Goal: Task Accomplishment & Management: Manage account settings

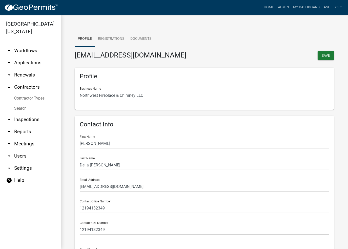
click at [21, 55] on link "arrow_drop_down Workflows" at bounding box center [30, 51] width 61 height 12
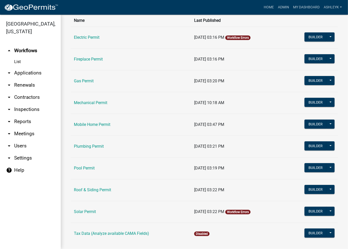
scroll to position [48, 0]
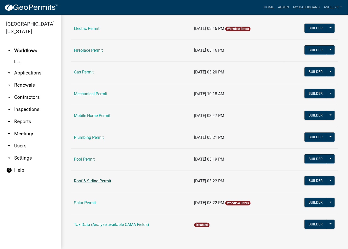
click at [84, 177] on td "Roof & Siding Permit" at bounding box center [131, 181] width 120 height 22
click at [85, 178] on link "Roof & Siding Permit" at bounding box center [92, 180] width 37 height 5
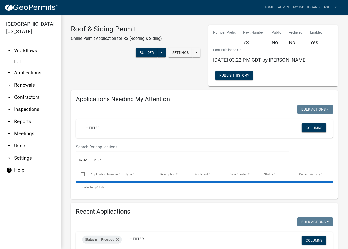
select select "3: 100"
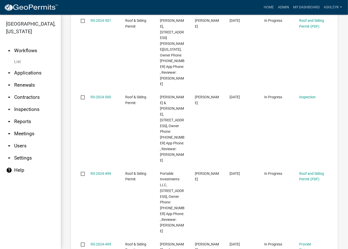
scroll to position [7969, 0]
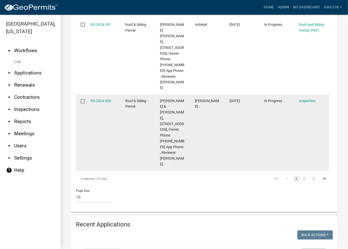
scroll to position [898, 0]
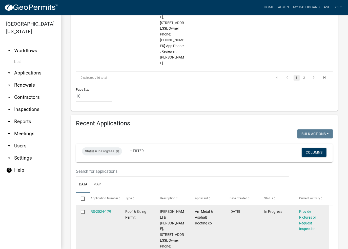
click at [81, 209] on input "checkbox" at bounding box center [82, 210] width 3 height 3
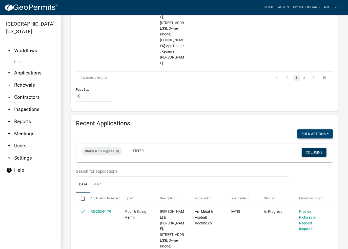
drag, startPoint x: 317, startPoint y: 59, endPoint x: 320, endPoint y: 63, distance: 4.7
click at [320, 129] on button "Bulk Actions" at bounding box center [314, 133] width 35 height 9
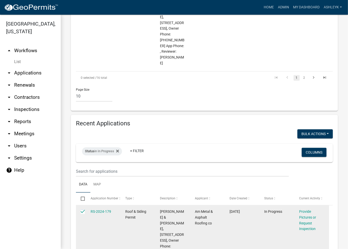
click at [83, 209] on input "checkbox" at bounding box center [82, 210] width 3 height 3
checkbox input "false"
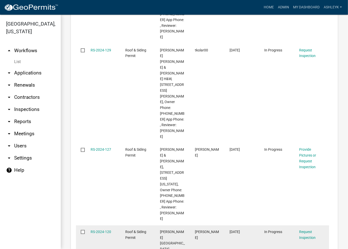
scroll to position [2213, 0]
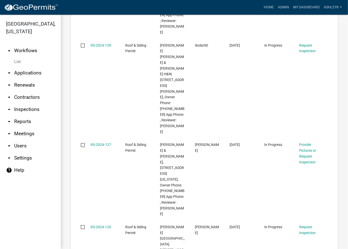
checkbox input "true"
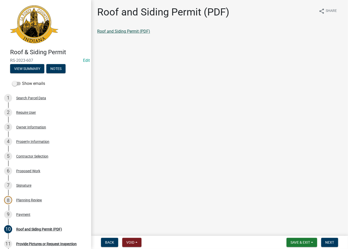
click at [125, 31] on link "Roof and Siding Permit (PDF)" at bounding box center [123, 31] width 53 height 5
click at [327, 242] on span "Next" at bounding box center [329, 242] width 9 height 4
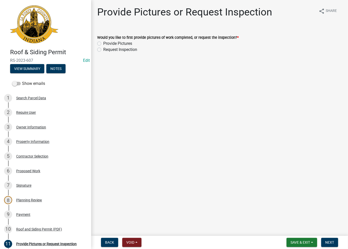
click at [103, 50] on label "Request Inspection" at bounding box center [120, 50] width 34 height 6
click at [103, 50] on input "Request Inspection" at bounding box center [104, 48] width 3 height 3
radio input "true"
click at [331, 246] on button "Next" at bounding box center [329, 242] width 17 height 9
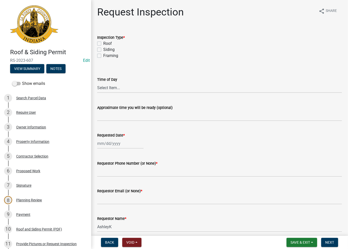
click at [98, 41] on div "Roof" at bounding box center [219, 43] width 245 height 6
click at [103, 44] on label "Roof" at bounding box center [107, 43] width 9 height 6
click at [103, 44] on input "Roof" at bounding box center [104, 41] width 3 height 3
checkbox input "true"
checkbox input "false"
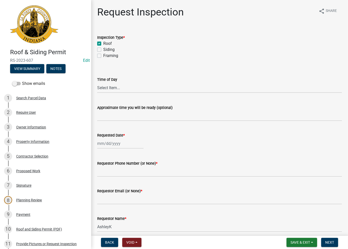
checkbox input "false"
drag, startPoint x: 123, startPoint y: 117, endPoint x: 129, endPoint y: 119, distance: 6.0
click at [123, 117] on input "Approximate time you will be ready (optional)" at bounding box center [219, 116] width 245 height 10
type input "No Inspections ever requested. Expired. Close out - AK"
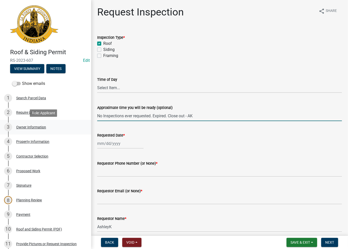
drag, startPoint x: 195, startPoint y: 115, endPoint x: 84, endPoint y: 121, distance: 111.0
click at [84, 121] on div "Roof & Siding Permit RS-2023-607 Edit View Summary Notes Show emails 1 Search P…" at bounding box center [174, 124] width 348 height 249
select select "9"
select select "2025"
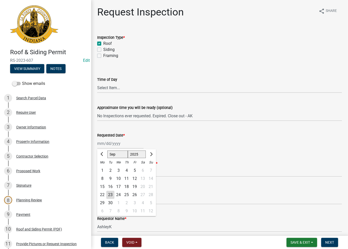
click at [103, 145] on div "Jan Feb Mar Apr May Jun Jul Aug Sep Oct Nov Dec 1525 1526 1527 1528 1529 1530 1…" at bounding box center [120, 143] width 46 height 10
drag, startPoint x: 110, startPoint y: 196, endPoint x: 130, endPoint y: 165, distance: 36.8
click at [113, 192] on div "23" at bounding box center [110, 194] width 8 height 8
type input "[DATE]"
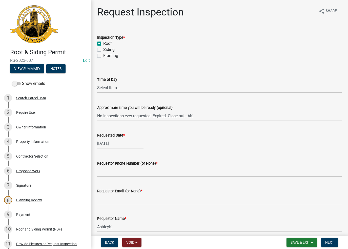
click at [131, 164] on label "Requestor Phone Number (or None) *" at bounding box center [127, 164] width 60 height 4
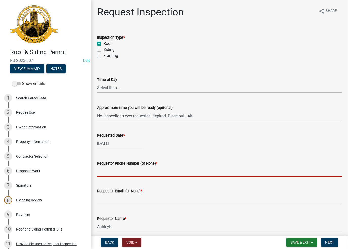
click at [131, 166] on input "Requestor Phone Number (or None) *" at bounding box center [219, 171] width 245 height 10
drag, startPoint x: 131, startPoint y: 167, endPoint x: 132, endPoint y: 176, distance: 8.7
click at [131, 168] on input "Requestor Phone Number (or None) *" at bounding box center [219, 171] width 245 height 10
type input "None"
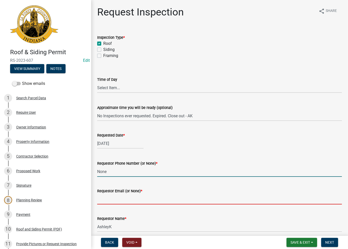
click at [129, 203] on input "Requestor Email (or None) *" at bounding box center [219, 199] width 245 height 10
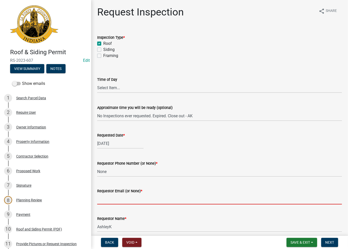
type input "None"
click at [331, 243] on span "Next" at bounding box center [329, 242] width 9 height 4
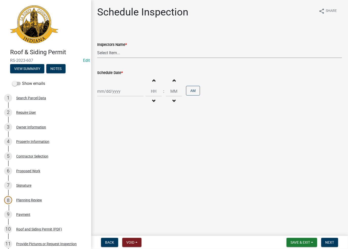
click at [146, 55] on select "Select Item... krichie (krichie) AshleyK (AshleyK) scotts (scotts) DaveS (DaveS…" at bounding box center [219, 53] width 245 height 10
select select "a0e5a0fc-3702-49ef-98f7-3c9674400991"
click at [97, 48] on select "Select Item... krichie (krichie) AshleyK (AshleyK) scotts (scotts) DaveS (DaveS…" at bounding box center [219, 53] width 245 height 10
select select "9"
select select "2025"
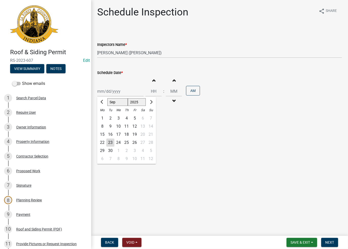
click at [115, 92] on div "Jan Feb Mar Apr May Jun Jul Aug Sep Oct Nov Dec 1525 1526 1527 1528 1529 1530 1…" at bounding box center [120, 91] width 46 height 10
drag, startPoint x: 112, startPoint y: 146, endPoint x: 134, endPoint y: 155, distance: 23.8
click at [112, 145] on div "23" at bounding box center [110, 142] width 8 height 8
type input "[DATE]"
select select "9"
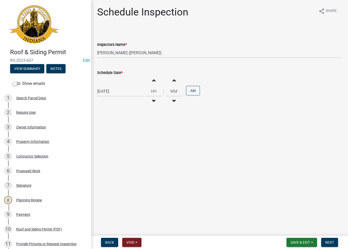
select select "2025"
click at [134, 91] on div "09/23/2025 Jan Feb Mar Apr May Jun Jul Aug Sep Oct Nov Dec 1525 1526 1527 1528 …" at bounding box center [120, 91] width 46 height 10
click at [108, 144] on div "23" at bounding box center [110, 142] width 8 height 8
click at [332, 245] on button "Next" at bounding box center [329, 242] width 17 height 9
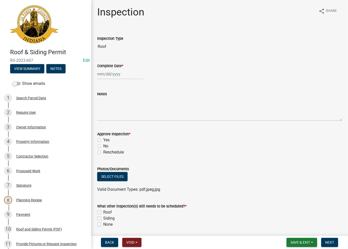
select select "9"
select select "2025"
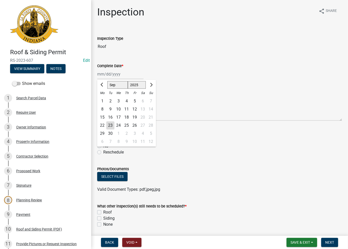
click at [113, 75] on div "[PERSON_NAME] Feb Mar Apr [PERSON_NAME][DATE] Oct Nov [DATE] 1526 1527 1528 152…" at bounding box center [120, 74] width 46 height 10
click at [110, 124] on div "23" at bounding box center [110, 125] width 8 height 8
type input "[DATE]"
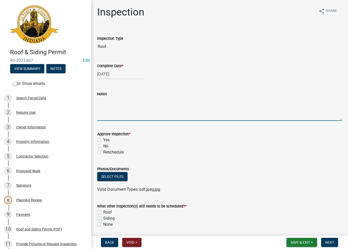
click at [113, 109] on textarea "Notes" at bounding box center [219, 109] width 245 height 24
paste textarea "No Inspections ever requested. Expired. Close out - AK"
type textarea "No Inspections ever requested. Expired. Close out - AK"
click at [101, 147] on div "No" at bounding box center [219, 146] width 245 height 6
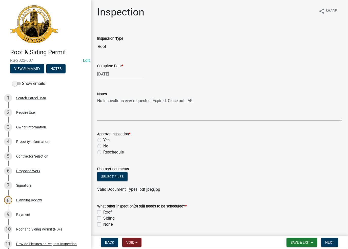
click at [103, 147] on label "No" at bounding box center [105, 146] width 5 height 6
click at [103, 146] on input "No" at bounding box center [104, 144] width 3 height 3
radio input "true"
click at [103, 223] on label "None" at bounding box center [107, 224] width 9 height 6
click at [103, 223] on input "None" at bounding box center [104, 222] width 3 height 3
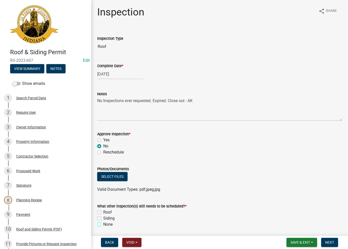
checkbox input "true"
checkbox input "false"
checkbox input "true"
click at [331, 244] on button "Next" at bounding box center [329, 242] width 17 height 9
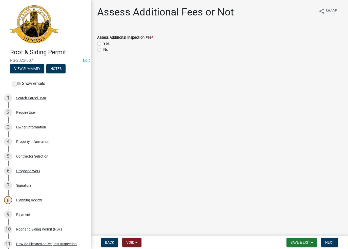
click at [103, 50] on label "No" at bounding box center [105, 50] width 5 height 6
click at [103, 50] on input "No" at bounding box center [104, 48] width 3 height 3
radio input "true"
click at [328, 243] on span "Next" at bounding box center [329, 242] width 9 height 4
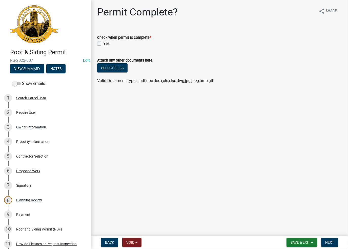
click at [103, 45] on label "Yes" at bounding box center [106, 43] width 6 height 6
click at [103, 44] on input "Yes" at bounding box center [104, 41] width 3 height 3
checkbox input "true"
click at [330, 243] on span "Next" at bounding box center [329, 242] width 9 height 4
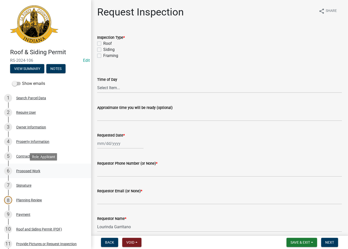
click at [24, 169] on div "Proposed Work" at bounding box center [28, 171] width 24 height 4
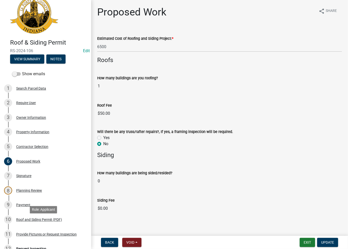
scroll to position [51, 0]
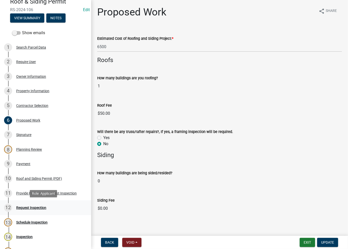
click at [33, 208] on div "Request Inspection" at bounding box center [31, 208] width 30 height 4
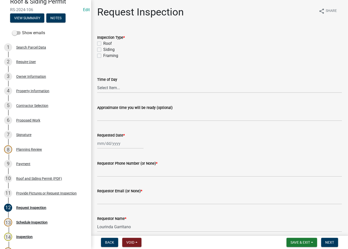
click at [103, 44] on label "Roof" at bounding box center [107, 43] width 9 height 6
click at [103, 44] on input "Roof" at bounding box center [104, 41] width 3 height 3
checkbox input "true"
checkbox input "false"
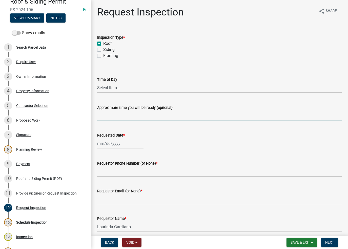
click at [109, 112] on input "Approximate time you will be ready (optional)" at bounding box center [219, 116] width 245 height 10
type input "No Inspections ever requested. Expired. Close out - AK"
select select "9"
select select "2025"
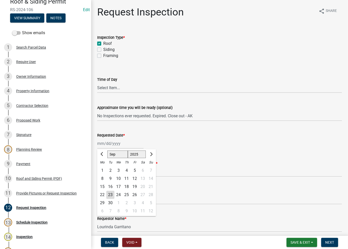
click at [112, 139] on div "[PERSON_NAME] Feb Mar Apr [PERSON_NAME][DATE] Oct Nov [DATE] 1526 1527 1528 152…" at bounding box center [120, 143] width 46 height 10
drag, startPoint x: 111, startPoint y: 197, endPoint x: 112, endPoint y: 194, distance: 3.4
click at [111, 197] on div "23" at bounding box center [110, 194] width 8 height 8
type input "[DATE]"
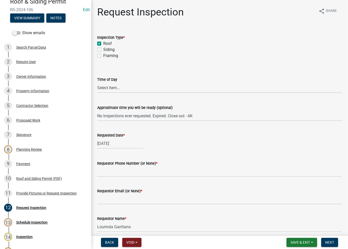
click at [117, 179] on wm-data-entity-input "Requestor Phone Number (or None) *" at bounding box center [219, 167] width 245 height 28
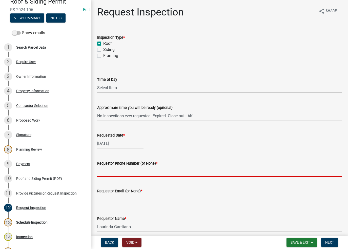
click at [118, 176] on input "Requestor Phone Number (or None) *" at bounding box center [219, 171] width 245 height 10
type input "None"
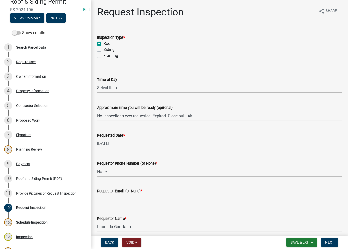
drag, startPoint x: 117, startPoint y: 197, endPoint x: 121, endPoint y: 200, distance: 6.1
click at [117, 197] on input "Requestor Email (or None) *" at bounding box center [219, 199] width 245 height 10
type input "None"
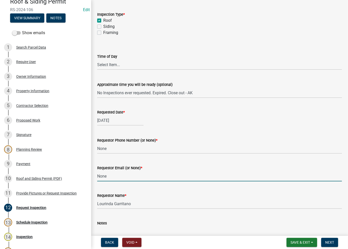
scroll to position [25, 0]
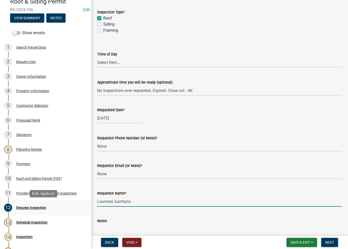
drag, startPoint x: 89, startPoint y: 202, endPoint x: 75, endPoint y: 201, distance: 14.5
click at [75, 201] on div "Roof & Siding Permit RS-2024-106 Edit View Summary Notes Show emails 1 Search P…" at bounding box center [174, 124] width 348 height 249
type input "AshleyK"
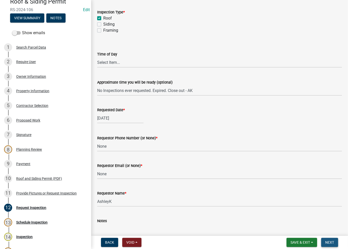
click at [333, 243] on span "Next" at bounding box center [329, 242] width 9 height 4
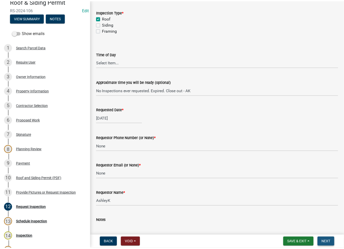
scroll to position [0, 0]
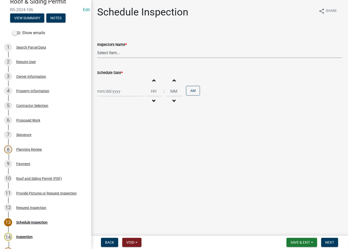
click at [104, 55] on select "Select Item... [PERSON_NAME] ([PERSON_NAME]) [PERSON_NAME] ([PERSON_NAME]) [PER…" at bounding box center [219, 53] width 245 height 10
select select "a0e5a0fc-3702-49ef-98f7-3c9674400991"
click at [97, 48] on select "Select Item... [PERSON_NAME] ([PERSON_NAME]) [PERSON_NAME] ([PERSON_NAME]) [PER…" at bounding box center [219, 53] width 245 height 10
click at [110, 88] on div at bounding box center [120, 91] width 46 height 10
select select "9"
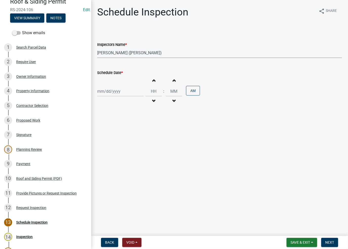
select select "2025"
click at [110, 140] on div "23" at bounding box center [110, 142] width 8 height 8
type input "[DATE]"
click at [334, 241] on button "Next" at bounding box center [329, 242] width 17 height 9
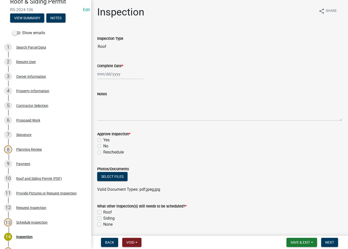
click at [103, 71] on div at bounding box center [120, 74] width 46 height 10
select select "9"
select select "2025"
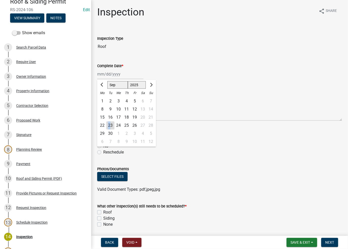
drag, startPoint x: 109, startPoint y: 127, endPoint x: 111, endPoint y: 121, distance: 6.1
click at [109, 127] on div "23" at bounding box center [110, 125] width 8 height 8
type input "[DATE]"
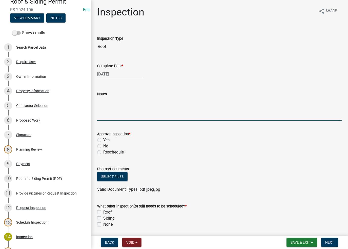
click at [115, 104] on textarea "Notes" at bounding box center [219, 109] width 245 height 24
paste textarea "No Inspections ever requested. Expired. Close out - AK"
type textarea "No Inspections ever requested. Expired. Close out - AK"
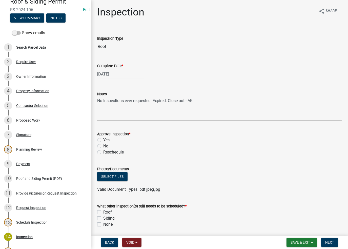
click at [97, 147] on div "No" at bounding box center [219, 146] width 245 height 6
click at [103, 146] on label "No" at bounding box center [105, 146] width 5 height 6
click at [103, 146] on input "No" at bounding box center [104, 144] width 3 height 3
radio input "true"
click at [103, 223] on label "None" at bounding box center [107, 224] width 9 height 6
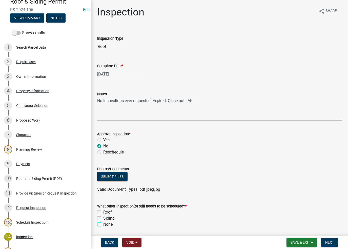
click at [103, 223] on input "None" at bounding box center [104, 222] width 3 height 3
checkbox input "true"
checkbox input "false"
checkbox input "true"
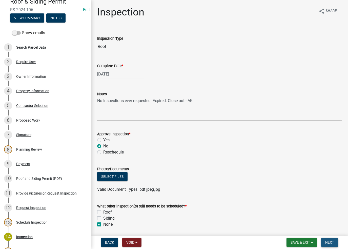
click at [328, 243] on span "Next" at bounding box center [329, 242] width 9 height 4
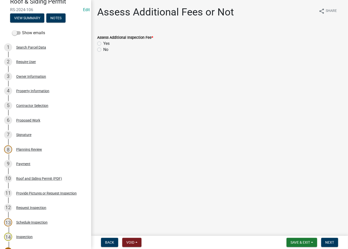
click at [103, 49] on label "No" at bounding box center [105, 50] width 5 height 6
click at [103, 49] on input "No" at bounding box center [104, 48] width 3 height 3
radio input "true"
click at [326, 243] on span "Next" at bounding box center [329, 242] width 9 height 4
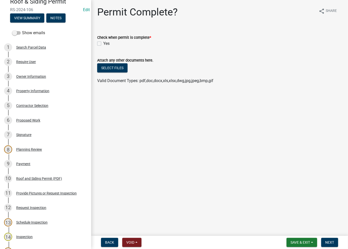
click at [98, 45] on wm-data-entity-input "Check when permit is complete * Yes" at bounding box center [219, 39] width 245 height 23
click at [103, 45] on label "Yes" at bounding box center [106, 43] width 6 height 6
click at [103, 44] on input "Yes" at bounding box center [104, 41] width 3 height 3
checkbox input "true"
click at [329, 237] on nav "Back Void Withdraw Lock Expire Void Save & Exit Save Save & Exit Next" at bounding box center [219, 242] width 257 height 13
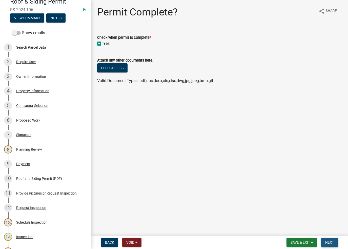
click at [332, 242] on span "Next" at bounding box center [329, 242] width 9 height 4
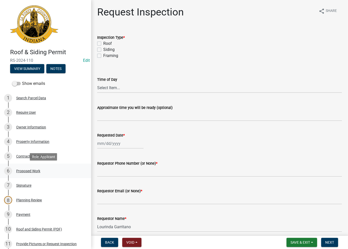
click at [29, 168] on div "6 Proposed Work" at bounding box center [43, 171] width 79 height 8
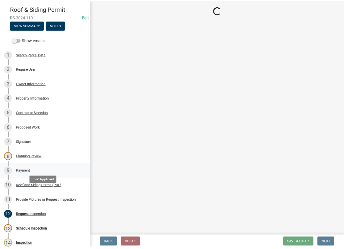
scroll to position [51, 0]
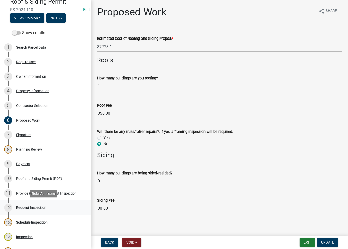
click at [30, 206] on div "Request Inspection" at bounding box center [31, 208] width 30 height 4
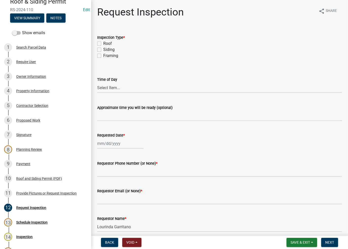
click at [103, 42] on label "Roof" at bounding box center [107, 43] width 9 height 6
click at [103, 42] on input "Roof" at bounding box center [104, 41] width 3 height 3
checkbox input "true"
checkbox input "false"
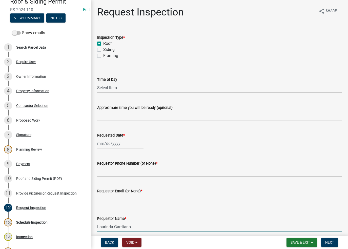
drag, startPoint x: 137, startPoint y: 224, endPoint x: 91, endPoint y: 225, distance: 46.1
click at [91, 225] on div "Request Inspection share Share Inspection Type * Roof Siding Framing Time of Da…" at bounding box center [219, 162] width 257 height 312
type input "AshleyK"
drag, startPoint x: 117, startPoint y: 121, endPoint x: 116, endPoint y: 118, distance: 2.7
click at [117, 120] on input "Approximate time you will be ready (optional)" at bounding box center [219, 116] width 245 height 10
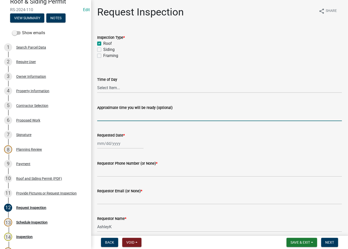
type input "No Inspections ever requested. Expired. Close out - AK"
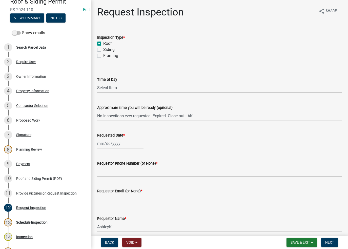
drag, startPoint x: 114, startPoint y: 138, endPoint x: 111, endPoint y: 143, distance: 5.3
click at [111, 143] on div "Requested Date *" at bounding box center [219, 137] width 245 height 24
select select "9"
select select "2025"
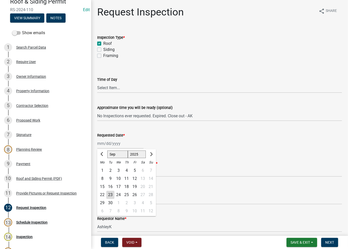
click at [111, 143] on div "[PERSON_NAME] Feb Mar Apr [PERSON_NAME][DATE] Oct Nov [DATE] 1526 1527 1528 152…" at bounding box center [120, 143] width 46 height 10
click at [108, 193] on div "23" at bounding box center [110, 194] width 8 height 8
type input "[DATE]"
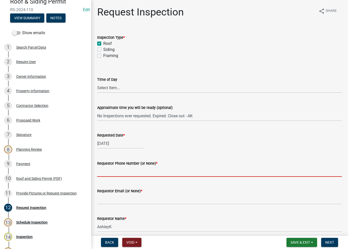
drag, startPoint x: 115, startPoint y: 167, endPoint x: 115, endPoint y: 172, distance: 4.3
click at [115, 167] on input "Requestor Phone Number (or None) *" at bounding box center [219, 171] width 245 height 10
type input "None"
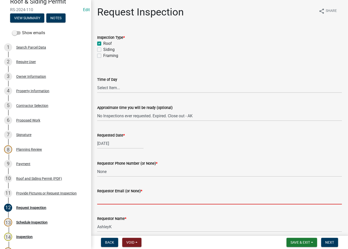
drag, startPoint x: 126, startPoint y: 197, endPoint x: 131, endPoint y: 200, distance: 4.6
click at [128, 198] on input "Requestor Email (or None) *" at bounding box center [219, 199] width 245 height 10
type input "None"
click at [325, 241] on span "Next" at bounding box center [329, 242] width 9 height 4
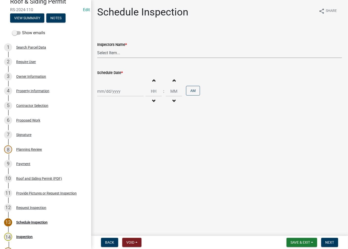
click at [119, 53] on select "Select Item... [PERSON_NAME] ([PERSON_NAME]) [PERSON_NAME] ([PERSON_NAME]) [PER…" at bounding box center [219, 53] width 245 height 10
select select "a0e5a0fc-3702-49ef-98f7-3c9674400991"
click at [97, 48] on select "Select Item... [PERSON_NAME] ([PERSON_NAME]) [PERSON_NAME] ([PERSON_NAME]) [PER…" at bounding box center [219, 53] width 245 height 10
click at [121, 90] on div at bounding box center [120, 91] width 46 height 10
select select "9"
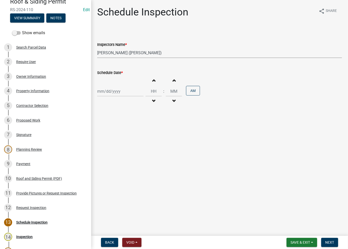
select select "2025"
click at [110, 142] on div "23" at bounding box center [110, 142] width 8 height 8
type input "[DATE]"
click at [327, 242] on span "Next" at bounding box center [329, 242] width 9 height 4
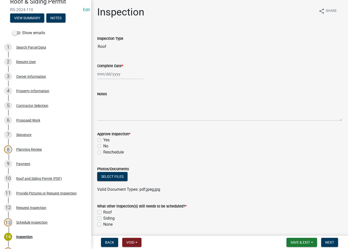
click at [112, 73] on div at bounding box center [120, 74] width 46 height 10
select select "9"
select select "2025"
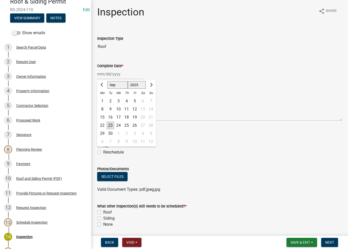
click at [107, 126] on div "23" at bounding box center [110, 125] width 8 height 8
type input "[DATE]"
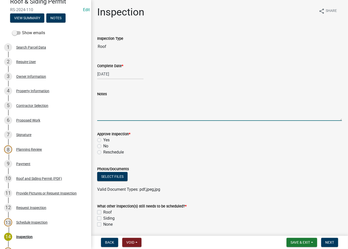
click at [112, 100] on textarea "Notes" at bounding box center [219, 109] width 245 height 24
paste textarea "No Inspections ever requested. Expired. Close out - AK"
type textarea "No Inspections ever requested. Expired. Close out - AK"
click at [103, 146] on label "No" at bounding box center [105, 146] width 5 height 6
click at [103, 146] on input "No" at bounding box center [104, 144] width 3 height 3
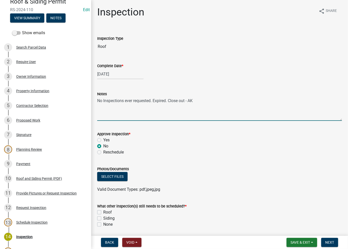
radio input "true"
click at [103, 223] on label "None" at bounding box center [107, 224] width 9 height 6
click at [103, 223] on input "None" at bounding box center [104, 222] width 3 height 3
checkbox input "true"
checkbox input "false"
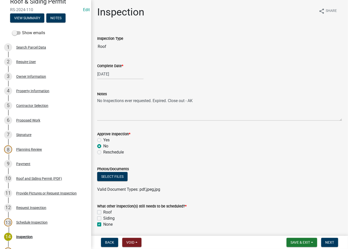
checkbox input "false"
checkbox input "true"
click at [324, 243] on button "Next" at bounding box center [329, 242] width 17 height 9
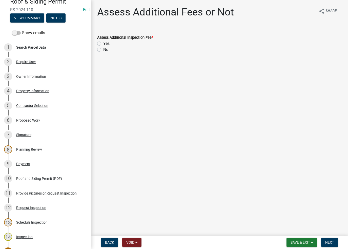
click at [103, 51] on label "No" at bounding box center [105, 50] width 5 height 6
click at [103, 50] on input "No" at bounding box center [104, 48] width 3 height 3
radio input "true"
click at [333, 243] on span "Next" at bounding box center [329, 242] width 9 height 4
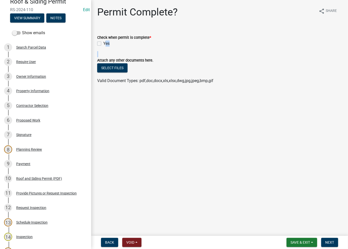
drag, startPoint x: 94, startPoint y: 42, endPoint x: 103, endPoint y: 51, distance: 12.5
click at [103, 51] on wm-data-entity-input-list "Check when permit is complete * Yes Attach any other documents here. Select fil…" at bounding box center [219, 58] width 245 height 60
click at [100, 46] on div "Yes" at bounding box center [219, 43] width 245 height 6
click at [103, 42] on label "Yes" at bounding box center [106, 43] width 6 height 6
click at [103, 42] on input "Yes" at bounding box center [104, 41] width 3 height 3
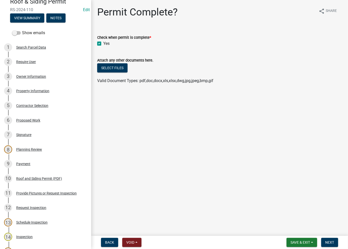
checkbox input "true"
click at [330, 240] on span "Next" at bounding box center [329, 242] width 9 height 4
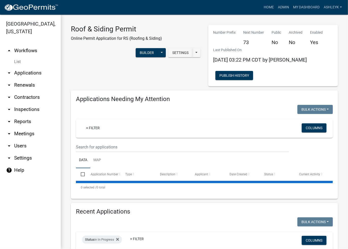
select select "3: 100"
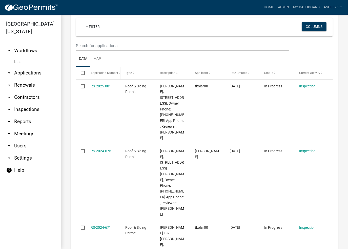
scroll to position [101, 0]
click at [82, 73] on input "checkbox" at bounding box center [82, 72] width 3 height 3
checkbox input "true"
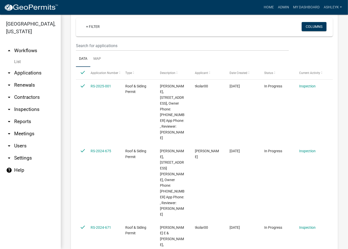
checkbox input "true"
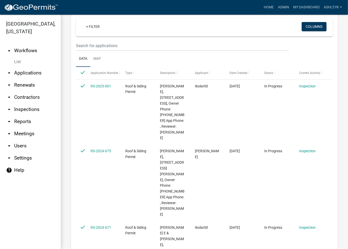
checkbox input "true"
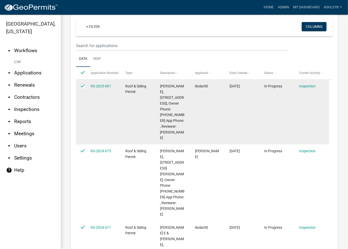
click at [82, 86] on input "checkbox" at bounding box center [82, 85] width 3 height 3
checkbox input "false"
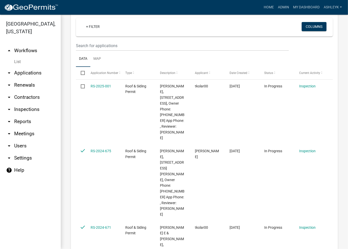
click at [82, 73] on input "checkbox" at bounding box center [82, 72] width 3 height 3
checkbox input "true"
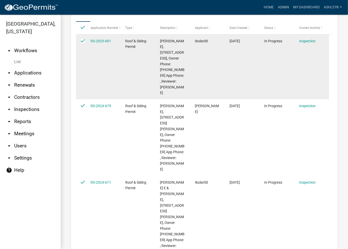
scroll to position [126, 0]
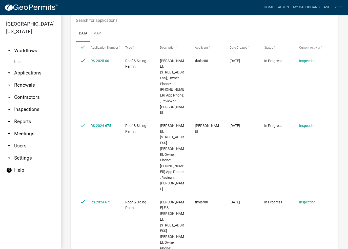
click at [84, 49] on span at bounding box center [84, 47] width 2 height 12
click at [81, 46] on input "checkbox" at bounding box center [82, 47] width 3 height 3
checkbox input "false"
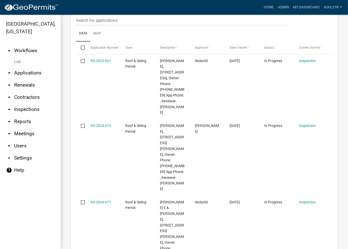
checkbox input "false"
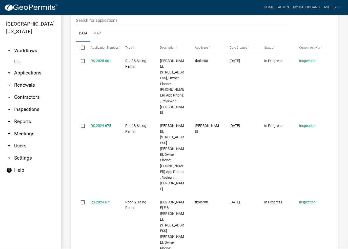
checkbox input "false"
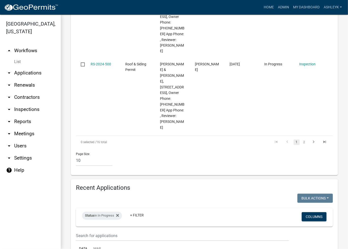
scroll to position [835, 0]
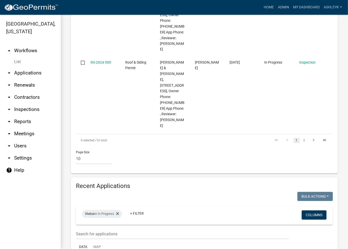
checkbox input "true"
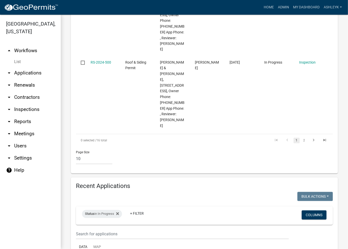
checkbox input "true"
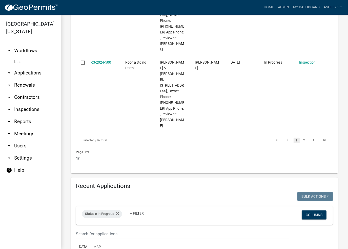
checkbox input "true"
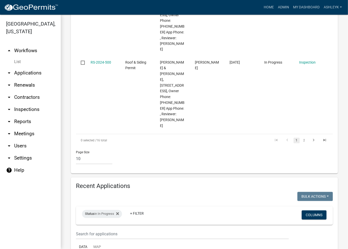
checkbox input "true"
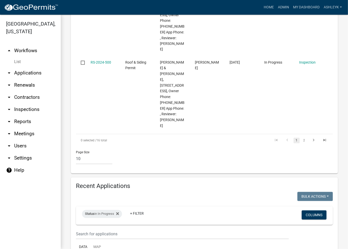
checkbox input "true"
click at [315, 192] on button "Bulk Actions" at bounding box center [314, 196] width 35 height 9
click at [299, 216] on button "Expire" at bounding box center [312, 222] width 40 height 12
checkbox input "false"
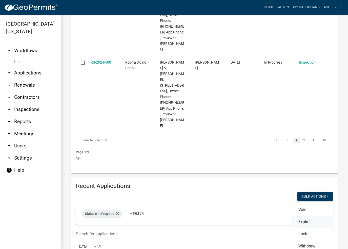
checkbox input "false"
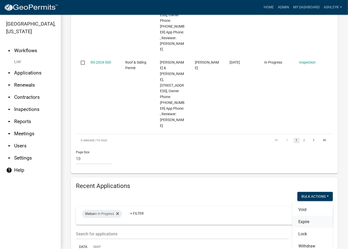
checkbox input "false"
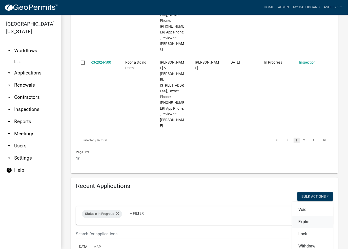
checkbox input "false"
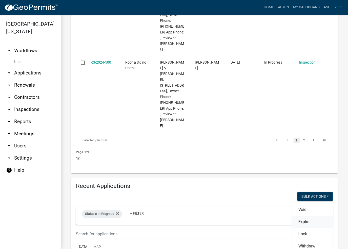
checkbox input "false"
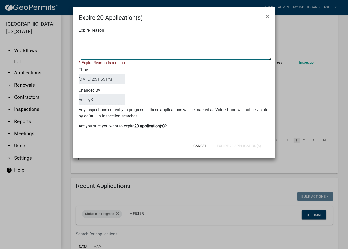
click at [100, 46] on textarea "Expire Reason" at bounding box center [176, 46] width 190 height 25
paste textarea "No Inspections ever requested. Expired. Close out - AK"
type textarea "No Inspections ever requested. Expired. Close out - AK"
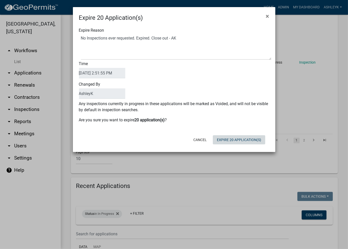
click at [232, 145] on div "Cancel Expire 20 Application(s)" at bounding box center [207, 139] width 125 height 13
click at [232, 140] on button "Expire 20 Application(s)" at bounding box center [239, 139] width 52 height 9
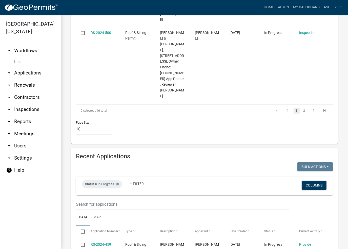
scroll to position [871, 0]
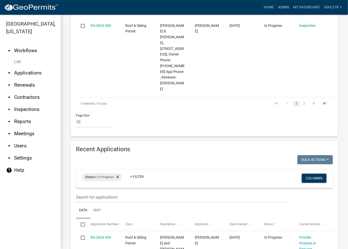
click at [81, 222] on input "checkbox" at bounding box center [82, 223] width 3 height 3
checkbox input "true"
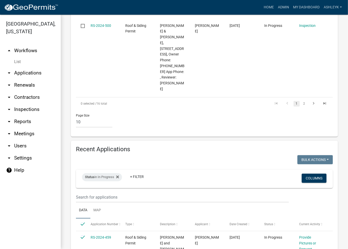
checkbox input "true"
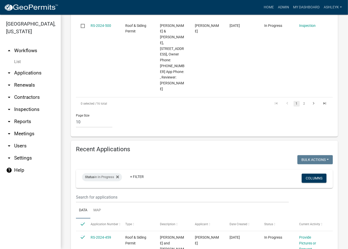
checkbox input "true"
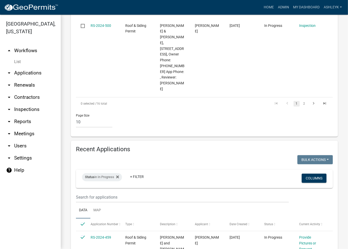
checkbox input "true"
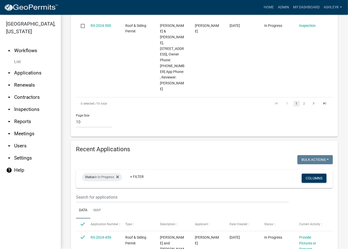
checkbox input "true"
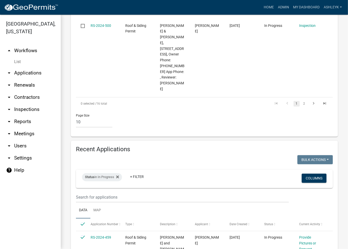
checkbox input "true"
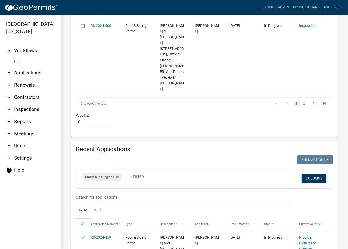
checkbox input "true"
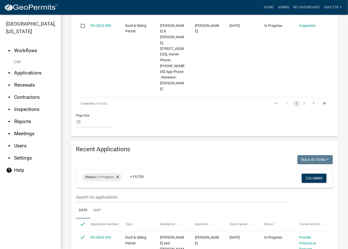
checkbox input "true"
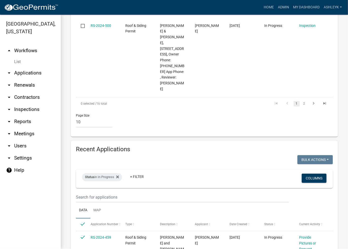
checkbox input "true"
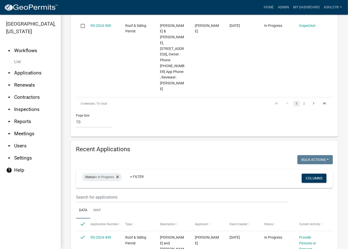
checkbox input "true"
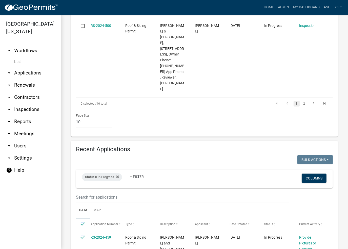
checkbox input "true"
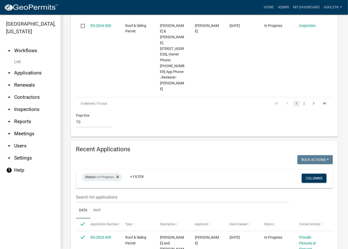
checkbox input "true"
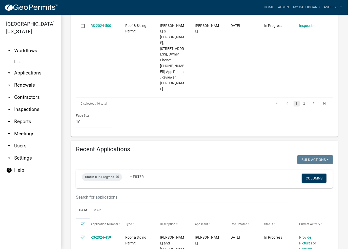
checkbox input "true"
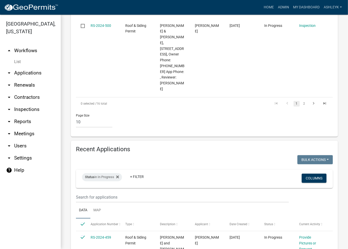
checkbox input "true"
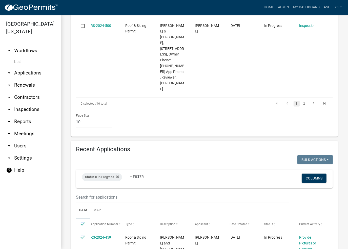
checkbox input "true"
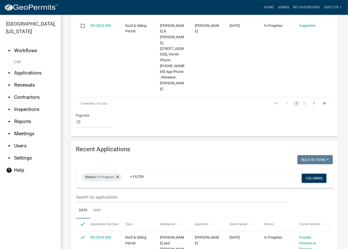
checkbox input "true"
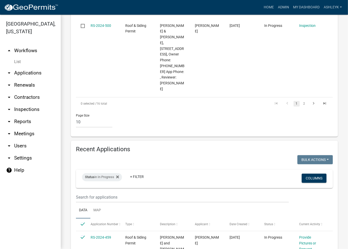
checkbox input "true"
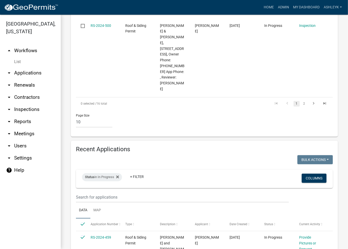
checkbox input "true"
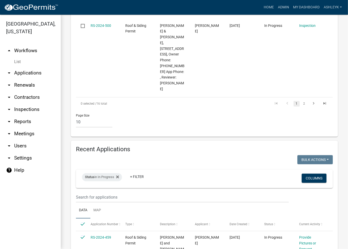
checkbox input "true"
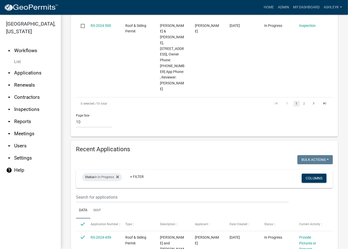
checkbox input "true"
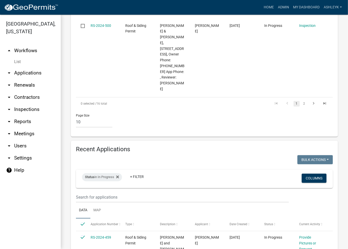
checkbox input "true"
click at [323, 155] on button "Bulk Actions" at bounding box center [314, 159] width 35 height 9
click at [301, 179] on button "Expire" at bounding box center [312, 185] width 40 height 12
checkbox input "false"
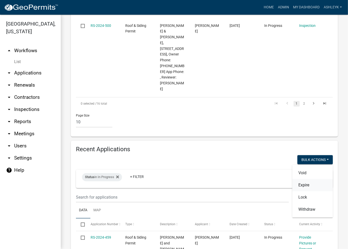
checkbox input "false"
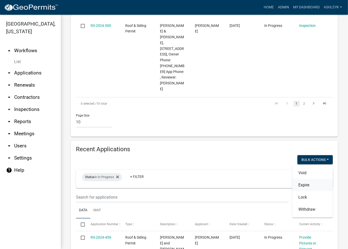
checkbox input "false"
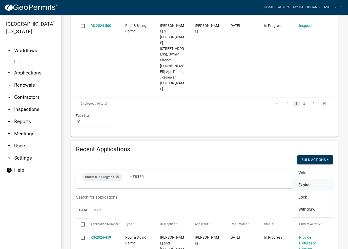
checkbox input "false"
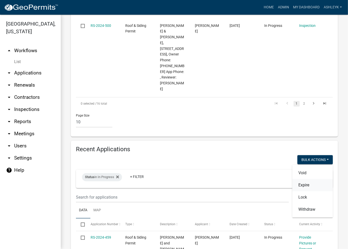
checkbox input "false"
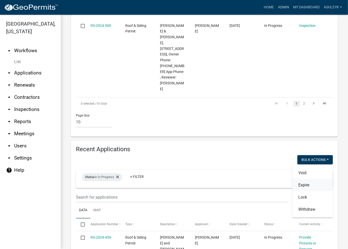
checkbox input "false"
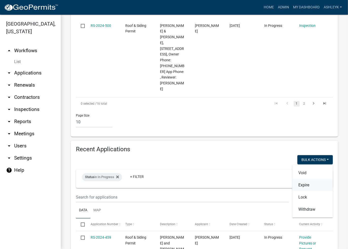
checkbox input "false"
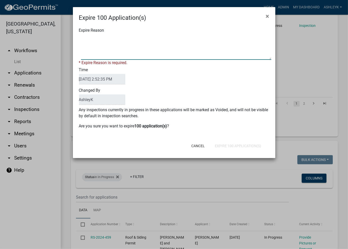
click at [143, 43] on textarea "Expire Reason" at bounding box center [176, 46] width 190 height 25
paste textarea "No Inspections ever requested. Expired. Close out - AK"
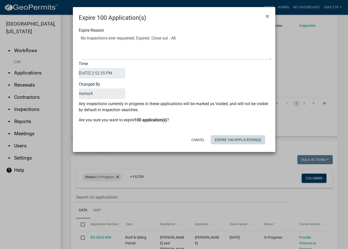
click at [248, 148] on div "Expire 100 Application(s) × Expire Reason Time 09/23/2025 2:52:35 PM Changed By…" at bounding box center [174, 79] width 202 height 145
click at [243, 141] on button "Expire 100 Application(s)" at bounding box center [238, 139] width 54 height 9
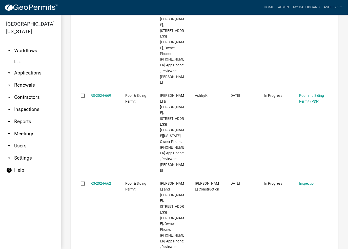
scroll to position [249, 0]
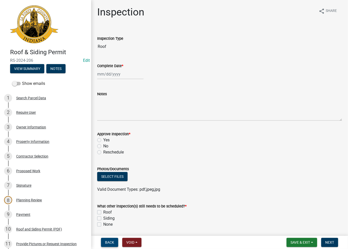
click at [109, 240] on button "Back" at bounding box center [109, 242] width 17 height 9
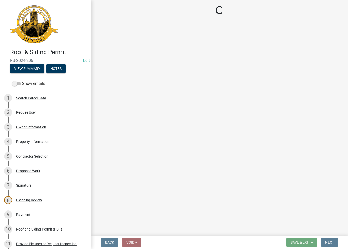
select select "c015d240-0a39-4f16-8aee-74665d11924f"
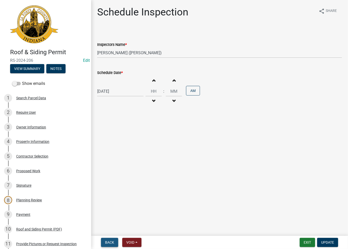
click at [105, 244] on span "Back" at bounding box center [109, 242] width 9 height 4
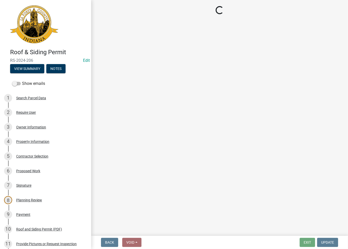
select select "c7b6ac1b-9f34-4151-a998-9d64bbc901b8"
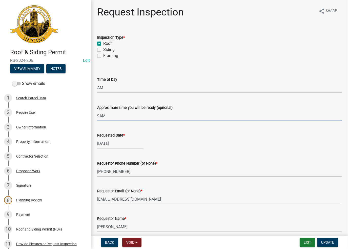
drag, startPoint x: 123, startPoint y: 117, endPoint x: 95, endPoint y: 119, distance: 28.7
click at [95, 119] on div "Approximate time you will be ready (optional) 9AM" at bounding box center [219, 109] width 252 height 24
paste input "No Inspections ever requested. Expired. Close out - AK"
drag, startPoint x: 154, startPoint y: 114, endPoint x: 97, endPoint y: 130, distance: 58.2
click at [98, 130] on wm-data-entity-input-list "Inspection Type * Roof Siding Framing Time of Day Select Item... AM PM Approxim…" at bounding box center [219, 171] width 245 height 286
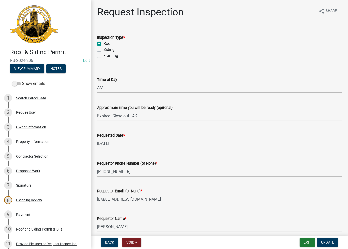
type input "Expired. Close out - AK"
select select "6"
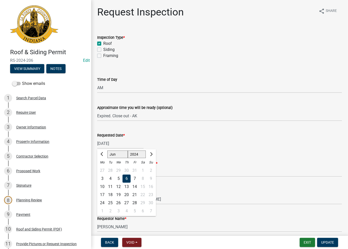
click at [120, 144] on div "[DATE] [PERSON_NAME] Apr [PERSON_NAME][DATE] Sep Oct Nov [DATE] 1525 1526 1527 …" at bounding box center [120, 143] width 46 height 10
click at [137, 153] on select "1524 1525 1526 1527 1528 1529 1530 1531 1532 1533 1534 1535 1536 1537 1538 1539…" at bounding box center [137, 154] width 18 height 8
select select "2025"
click at [128, 150] on select "1524 1525 1526 1527 1528 1529 1530 1531 1532 1533 1534 1535 1536 1537 1538 1539…" at bounding box center [137, 154] width 18 height 8
click at [118, 155] on select "Jan Feb Mar Apr May Jun [DATE] Aug Sep Oct Nov Dec" at bounding box center [117, 154] width 20 height 8
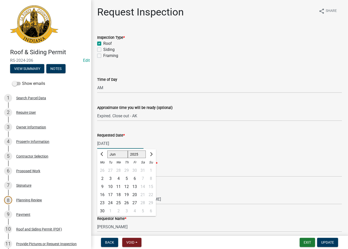
select select "9"
click at [107, 150] on select "Jan Feb Mar Apr May Jun [DATE] Aug Sep Oct Nov Dec" at bounding box center [117, 154] width 20 height 8
click at [110, 195] on div "23" at bounding box center [110, 194] width 8 height 8
type input "[DATE]"
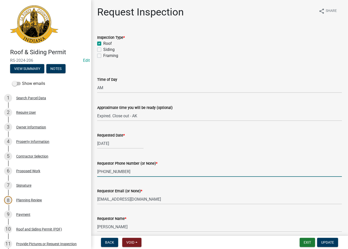
drag, startPoint x: 135, startPoint y: 171, endPoint x: 89, endPoint y: 178, distance: 46.9
click at [89, 178] on div "Roof & Siding Permit RS-2024-206 Edit View Summary Notes Show emails 1 Search P…" at bounding box center [174, 124] width 348 height 249
type input "None"
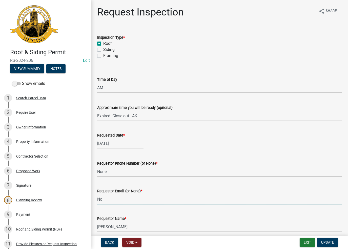
type input "None"
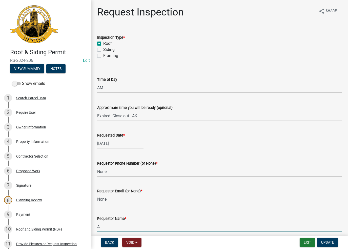
type input "AshleyK"
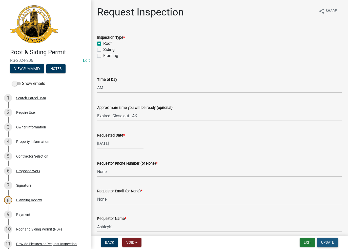
click at [323, 242] on span "Update" at bounding box center [327, 242] width 13 height 4
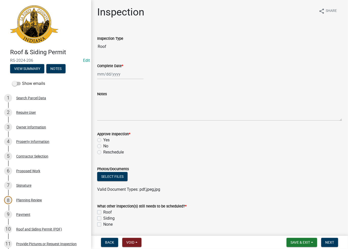
select select "9"
select select "2025"
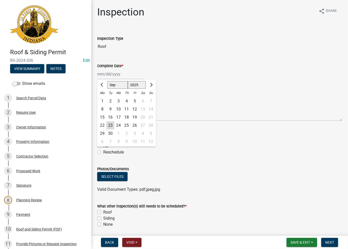
click at [110, 75] on div "[PERSON_NAME] Feb Mar Apr [PERSON_NAME][DATE] Oct Nov [DATE] 1526 1527 1528 152…" at bounding box center [120, 74] width 46 height 10
click at [109, 125] on div "23" at bounding box center [110, 125] width 8 height 8
type input "09/23/2025"
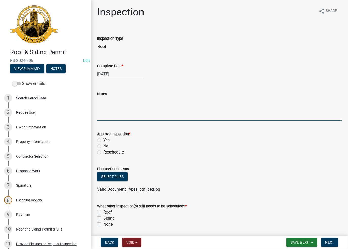
click at [110, 112] on textarea "Notes" at bounding box center [219, 109] width 245 height 24
paste textarea "No Inspections ever requested. Expired. Close out - AK"
drag, startPoint x: 154, startPoint y: 99, endPoint x: 53, endPoint y: 114, distance: 102.1
click at [53, 114] on div "Roof & Siding Permit RS-2024-206 Edit View Summary Notes Show emails 1 Search P…" at bounding box center [174, 124] width 348 height 249
type textarea "Expired. Close out - AK"
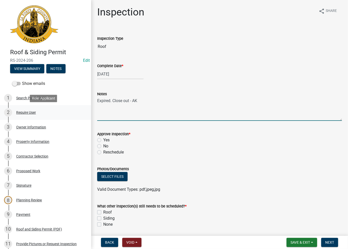
click at [52, 114] on div "2 Require User" at bounding box center [43, 112] width 79 height 8
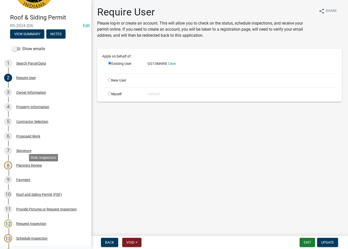
scroll to position [122, 0]
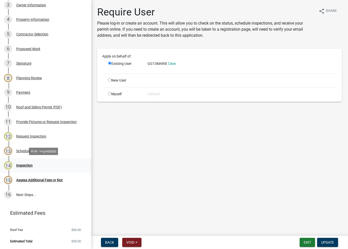
click at [25, 164] on div "Inspection" at bounding box center [24, 165] width 16 height 4
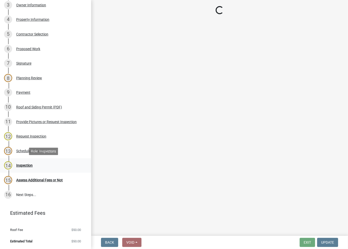
click at [28, 168] on div "14 Inspection" at bounding box center [43, 165] width 79 height 8
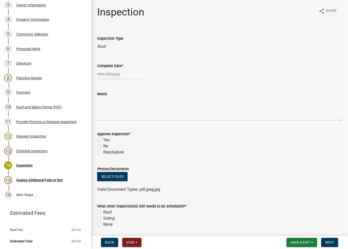
drag, startPoint x: 110, startPoint y: 80, endPoint x: 109, endPoint y: 77, distance: 3.2
click at [110, 78] on wm-data-entity-input "Complete Date *" at bounding box center [219, 70] width 245 height 28
click at [104, 78] on div at bounding box center [120, 74] width 46 height 10
select select "9"
select select "2025"
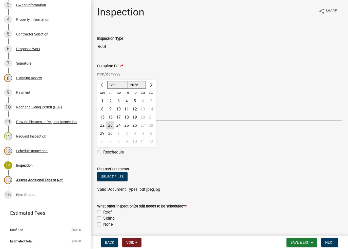
click at [109, 126] on div "23" at bounding box center [110, 125] width 8 height 8
type input "09/23/2025"
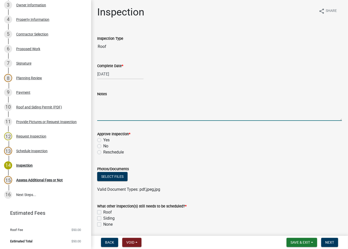
click at [110, 105] on textarea "Notes" at bounding box center [219, 109] width 245 height 24
paste textarea "No Inspections ever requested. Expired. Close out - AK"
drag, startPoint x: 153, startPoint y: 101, endPoint x: 57, endPoint y: 119, distance: 97.8
click at [57, 119] on div "Roof & Siding Permit RS-2024-206 Edit View Summary Notes Show emails 1 Search P…" at bounding box center [174, 124] width 348 height 249
type textarea "Expired. Close out - AK"
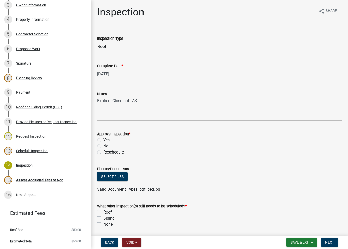
click at [100, 148] on div "No" at bounding box center [219, 146] width 245 height 6
click at [97, 144] on div "Approve Inspection * Yes No Reschedule" at bounding box center [219, 140] width 252 height 30
click at [103, 145] on label "No" at bounding box center [105, 146] width 5 height 6
click at [103, 145] on input "No" at bounding box center [104, 144] width 3 height 3
radio input "true"
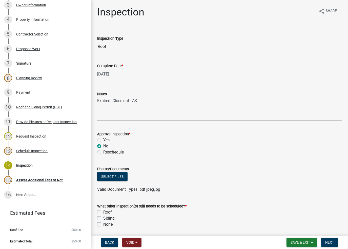
drag, startPoint x: 99, startPoint y: 225, endPoint x: 127, endPoint y: 229, distance: 27.9
click at [103, 225] on label "None" at bounding box center [107, 224] width 9 height 6
click at [103, 224] on input "None" at bounding box center [104, 222] width 3 height 3
checkbox input "true"
checkbox input "false"
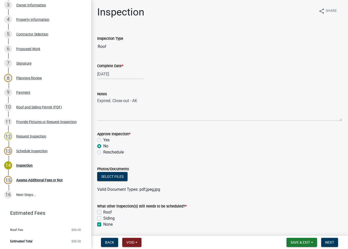
checkbox input "false"
checkbox input "true"
click at [332, 242] on span "Next" at bounding box center [329, 242] width 9 height 4
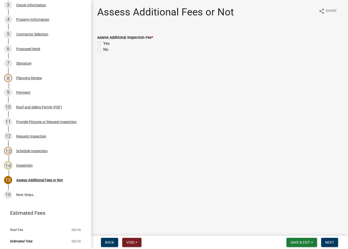
drag, startPoint x: 95, startPoint y: 48, endPoint x: 97, endPoint y: 50, distance: 3.9
click at [97, 50] on div "Assess Additional Inspection Fee * Yes No" at bounding box center [219, 40] width 252 height 24
click at [103, 50] on label "No" at bounding box center [105, 50] width 5 height 6
click at [103, 50] on input "No" at bounding box center [104, 48] width 3 height 3
radio input "true"
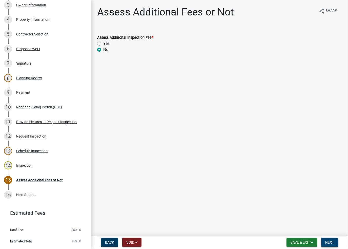
click at [326, 242] on span "Next" at bounding box center [329, 242] width 9 height 4
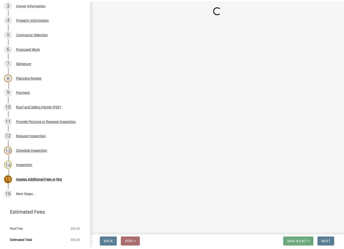
scroll to position [137, 0]
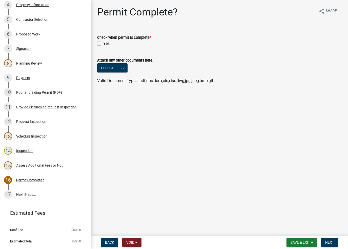
drag, startPoint x: 99, startPoint y: 44, endPoint x: 197, endPoint y: 135, distance: 134.1
click at [103, 44] on label "Yes" at bounding box center [106, 43] width 6 height 6
click at [103, 44] on input "Yes" at bounding box center [104, 41] width 3 height 3
checkbox input "true"
drag, startPoint x: 324, startPoint y: 240, endPoint x: 224, endPoint y: 159, distance: 129.2
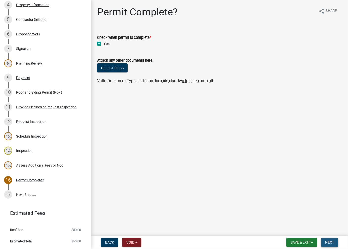
click at [324, 239] on button "Next" at bounding box center [329, 242] width 17 height 9
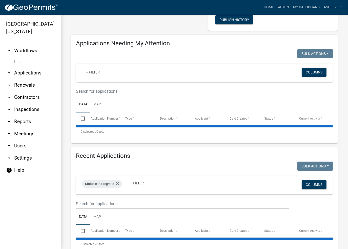
scroll to position [72, 0]
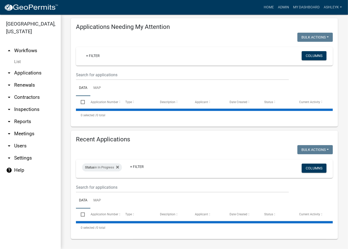
select select "3: 100"
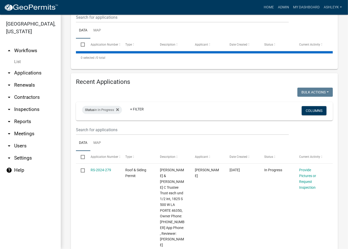
scroll to position [199, 0]
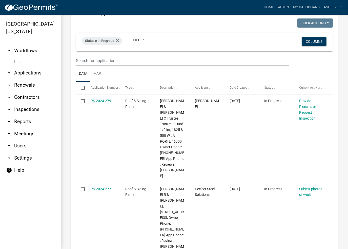
click at [83, 87] on input "checkbox" at bounding box center [82, 87] width 3 height 3
checkbox input "true"
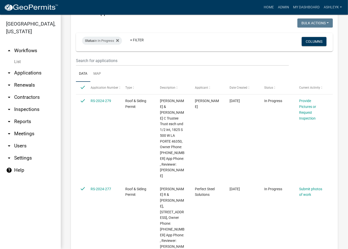
checkbox input "true"
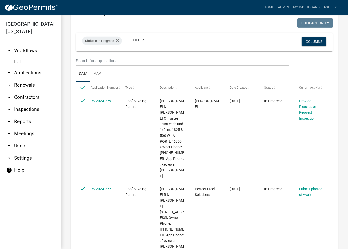
checkbox input "true"
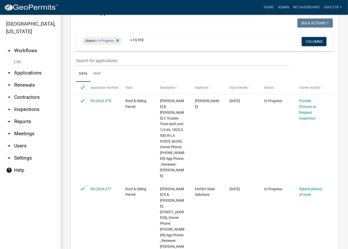
checkbox input "true"
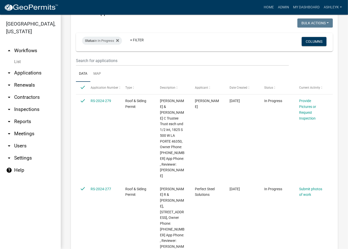
checkbox input "true"
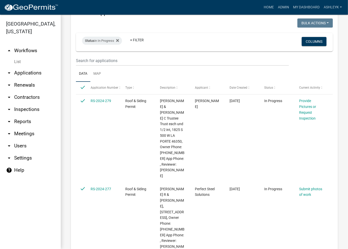
checkbox input "true"
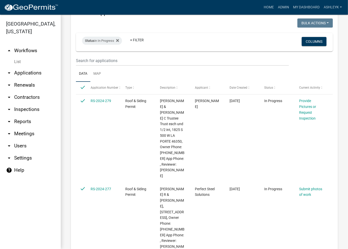
checkbox input "true"
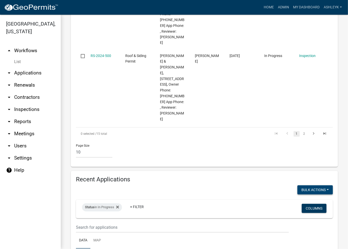
scroll to position [863, 0]
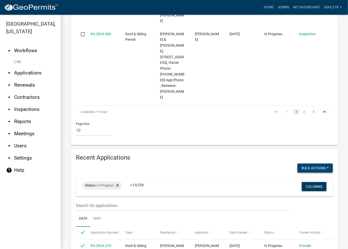
click at [323, 163] on button "Bulk Actions" at bounding box center [314, 167] width 35 height 9
click at [301, 187] on button "Expire" at bounding box center [312, 193] width 40 height 12
checkbox input "false"
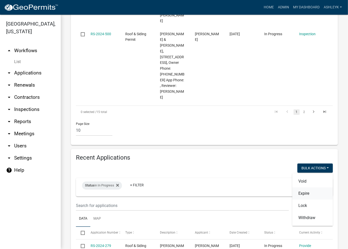
checkbox input "false"
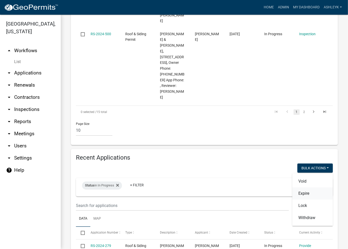
checkbox input "false"
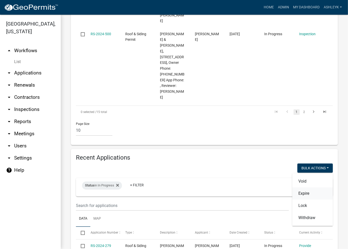
checkbox input "false"
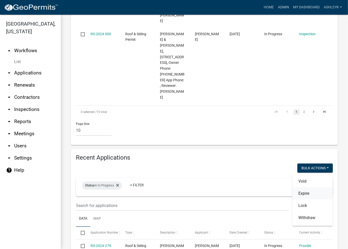
checkbox input "false"
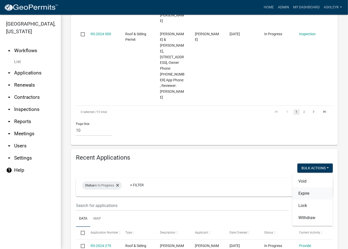
checkbox input "false"
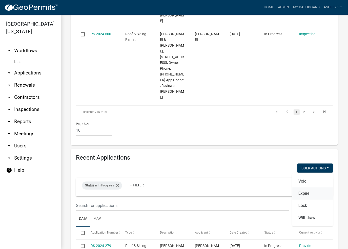
checkbox input "false"
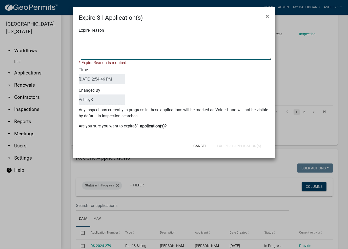
click at [119, 51] on textarea "Expire Reason" at bounding box center [176, 46] width 190 height 25
paste textarea "No Inspections ever requested. Expired. Close out - AK"
drag, startPoint x: 135, startPoint y: 38, endPoint x: 47, endPoint y: 45, distance: 88.6
click at [46, 45] on ngb-modal-window "Expire 31 Application(s) × Expire Reason * Expire Reason is required. Time 09/2…" at bounding box center [174, 124] width 348 height 249
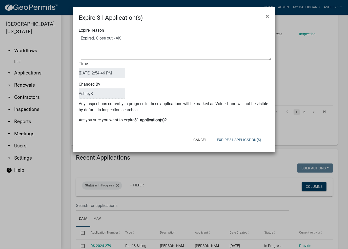
drag, startPoint x: 136, startPoint y: 33, endPoint x: 86, endPoint y: 37, distance: 50.3
click at [62, 41] on ngb-modal-window "Expire 31 Application(s) × Expire Reason Time 09/23/2025 2:54:46 PM Changed By …" at bounding box center [174, 124] width 348 height 249
drag, startPoint x: 118, startPoint y: 42, endPoint x: 65, endPoint y: 49, distance: 53.4
click at [65, 49] on ngb-modal-window "Expire 31 Application(s) × Expire Reason Time 09/23/2025 2:54:46 PM Changed By …" at bounding box center [174, 124] width 348 height 249
paste textarea "No Inspections ever requested."
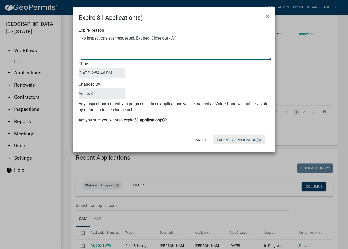
type textarea "No Inspections ever requested. Expired. Close out - AK"
click at [250, 139] on button "Expire 31 Application(s)" at bounding box center [239, 139] width 52 height 9
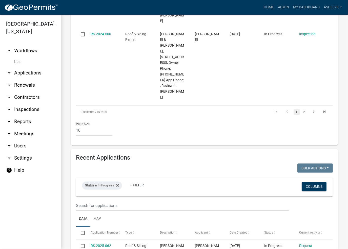
click at [81, 231] on input "checkbox" at bounding box center [82, 232] width 3 height 3
checkbox input "true"
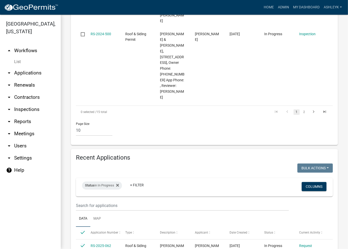
checkbox input "true"
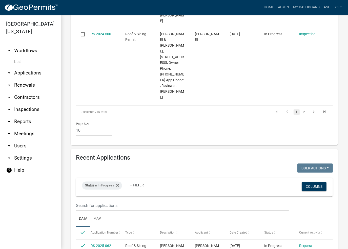
checkbox input "true"
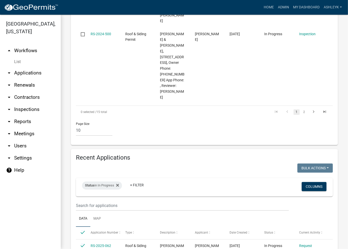
checkbox input "true"
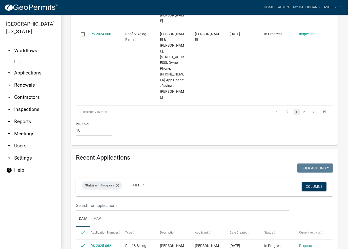
checkbox input "true"
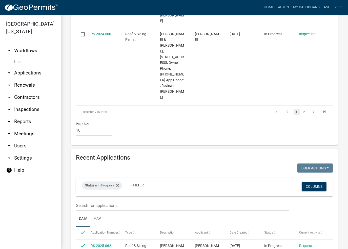
checkbox input "true"
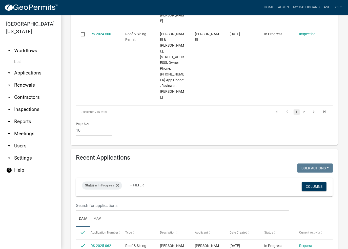
checkbox input "true"
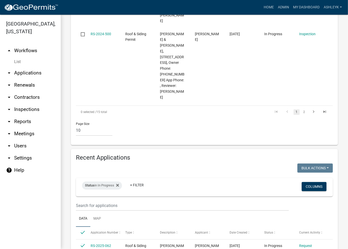
checkbox input "true"
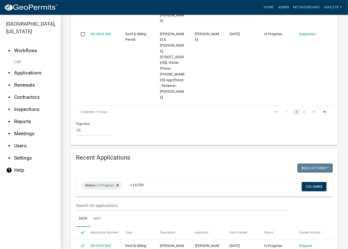
checkbox input "true"
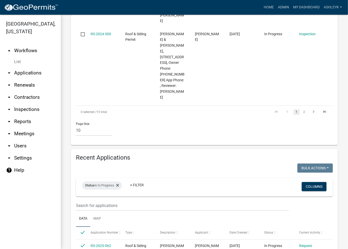
checkbox input "true"
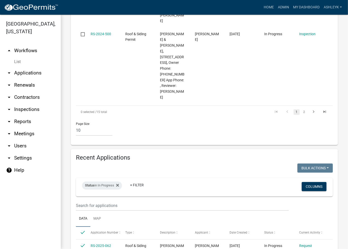
checkbox input "true"
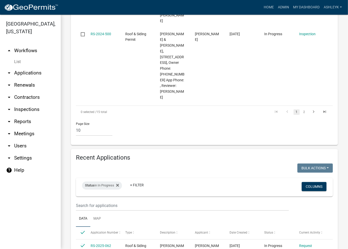
checkbox input "true"
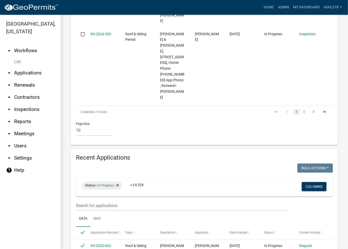
checkbox input "true"
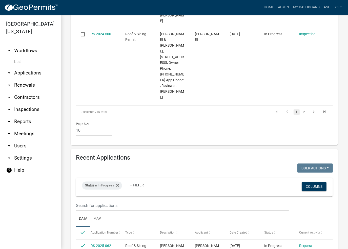
checkbox input "true"
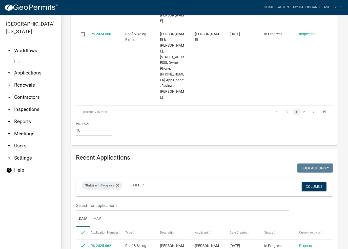
checkbox input "true"
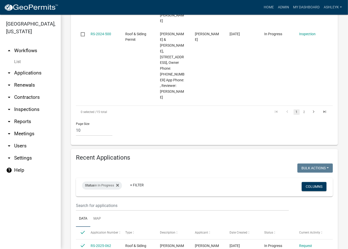
checkbox input "true"
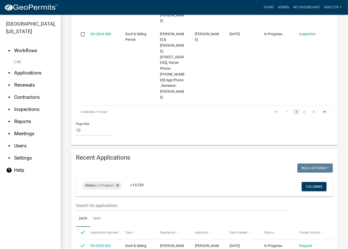
checkbox input "true"
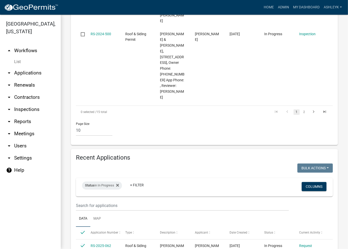
checkbox input "true"
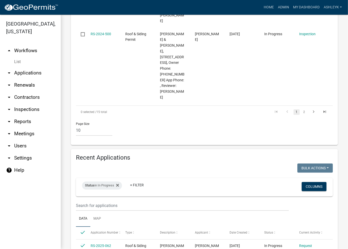
checkbox input "true"
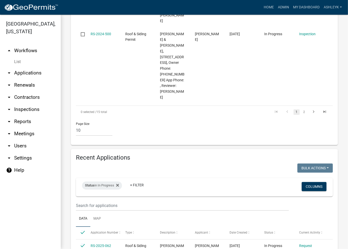
checkbox input "true"
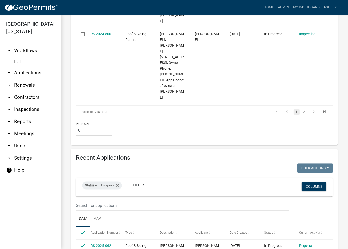
checkbox input "true"
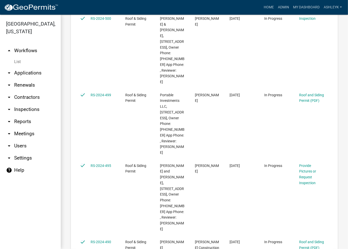
scroll to position [7969, 0]
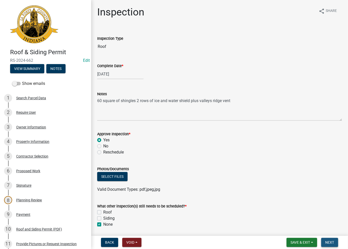
click at [332, 242] on span "Next" at bounding box center [329, 242] width 9 height 4
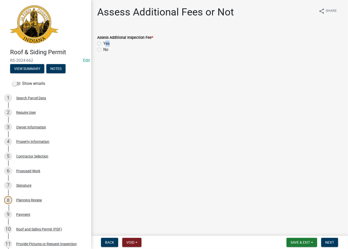
click at [99, 47] on div "Assess Additional Inspection Fee * Yes No" at bounding box center [219, 43] width 245 height 18
click at [98, 47] on div "No" at bounding box center [219, 50] width 245 height 6
click at [101, 50] on div "No" at bounding box center [219, 50] width 245 height 6
click at [103, 51] on label "No" at bounding box center [105, 50] width 5 height 6
click at [103, 50] on input "No" at bounding box center [104, 48] width 3 height 3
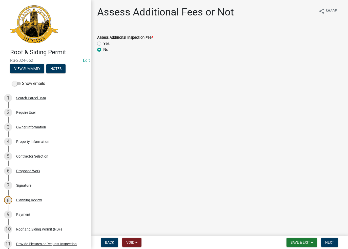
radio input "true"
click at [331, 243] on span "Next" at bounding box center [329, 242] width 9 height 4
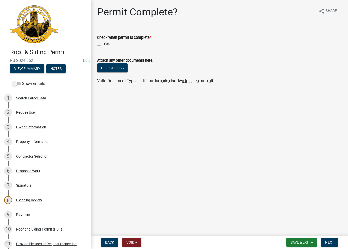
click at [103, 45] on label "Yes" at bounding box center [106, 43] width 6 height 6
click at [103, 44] on input "Yes" at bounding box center [104, 41] width 3 height 3
checkbox input "true"
click at [324, 239] on button "Next" at bounding box center [329, 242] width 17 height 9
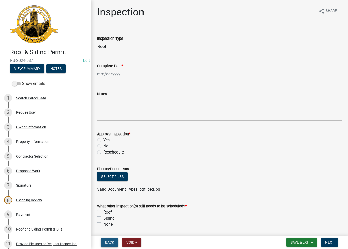
click at [112, 244] on span "Back" at bounding box center [109, 242] width 9 height 4
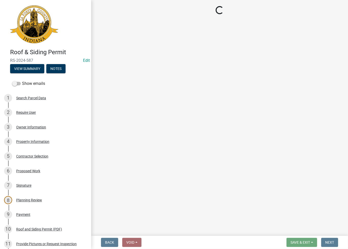
select select "e7bd556a-aa56-4fd3-8673-93e20db30fd2"
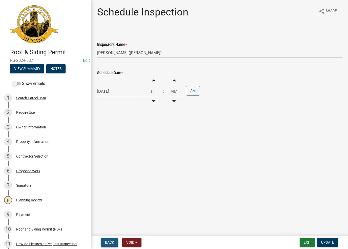
click at [112, 244] on span "Back" at bounding box center [109, 242] width 9 height 4
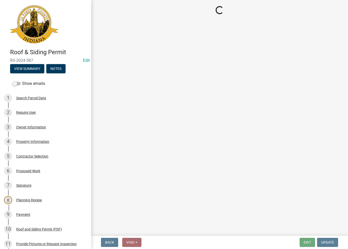
select select "c7b6ac1b-9f34-4151-a998-9d64bbc901b8"
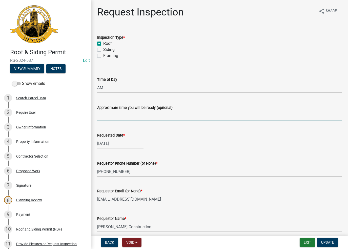
click at [115, 111] on input "Approximate time you will be ready (optional)" at bounding box center [219, 116] width 245 height 10
type input "Expired. Close out - AK"
select select "10"
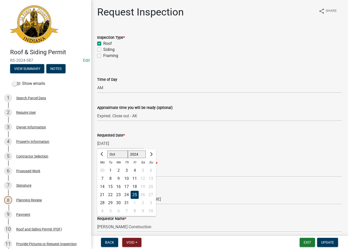
click at [121, 143] on div "[DATE] Jan Feb Mar Apr May Jun [DATE] Aug Sep Oct Nov [DATE] 1525 1526 1527 152…" at bounding box center [120, 143] width 46 height 10
click at [131, 155] on select "1524 1525 1526 1527 1528 1529 1530 1531 1532 1533 1534 1535 1536 1537 1538 1539…" at bounding box center [137, 154] width 18 height 8
select select "2025"
click at [128, 150] on select "1524 1525 1526 1527 1528 1529 1530 1531 1532 1533 1534 1535 1536 1537 1538 1539…" at bounding box center [137, 154] width 18 height 8
click at [103, 153] on button "Previous month" at bounding box center [102, 154] width 6 height 8
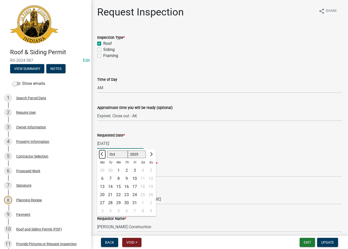
select select "9"
click at [110, 195] on div "23" at bounding box center [110, 194] width 8 height 8
type input "[DATE]"
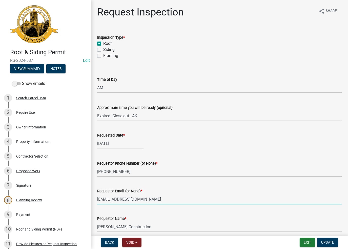
drag, startPoint x: 147, startPoint y: 196, endPoint x: 94, endPoint y: 200, distance: 53.0
click at [94, 200] on div "Requestor Email (or None) * [EMAIL_ADDRESS][DOMAIN_NAME]" at bounding box center [219, 193] width 252 height 24
type input "None"
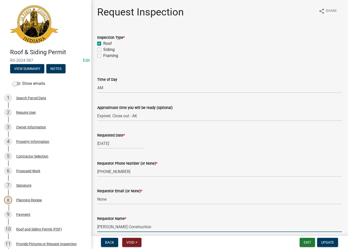
drag, startPoint x: 140, startPoint y: 225, endPoint x: 91, endPoint y: 223, distance: 49.4
click at [91, 223] on div "Request Inspection share Share Inspection Type * Roof Siding Framing Time of Da…" at bounding box center [219, 162] width 257 height 312
type input "A"
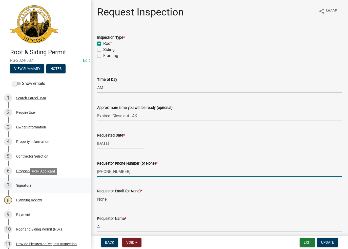
drag, startPoint x: 130, startPoint y: 172, endPoint x: 61, endPoint y: 183, distance: 69.2
click at [61, 182] on div "Roof & Siding Permit RS-2024-587 Edit View Summary Notes Show emails 1 Search P…" at bounding box center [174, 124] width 348 height 249
type input "None"
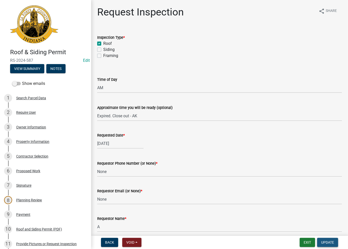
click at [329, 242] on span "Update" at bounding box center [327, 242] width 13 height 4
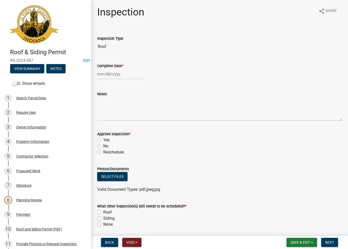
click at [114, 73] on div at bounding box center [120, 74] width 46 height 10
select select "9"
select select "2025"
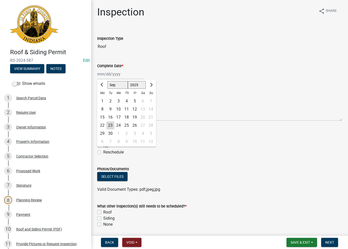
click at [110, 123] on div "23" at bounding box center [110, 125] width 8 height 8
type input "[DATE]"
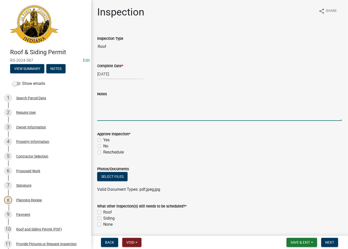
click at [113, 103] on textarea "Notes" at bounding box center [219, 109] width 245 height 24
paste textarea "No Inspections ever requested. Expired. Close out - AK"
drag, startPoint x: 155, startPoint y: 100, endPoint x: 19, endPoint y: 123, distance: 137.3
click at [19, 123] on div "Roof & Siding Permit RS-2024-587 Edit View Summary Notes Show emails 1 Search P…" at bounding box center [174, 124] width 348 height 249
type textarea "Expired. Close out - AK"
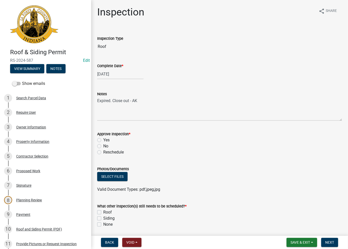
click at [98, 143] on div "No" at bounding box center [219, 146] width 245 height 6
click at [103, 144] on label "No" at bounding box center [105, 146] width 5 height 6
click at [103, 144] on input "No" at bounding box center [104, 144] width 3 height 3
radio input "true"
click at [103, 223] on label "None" at bounding box center [107, 224] width 9 height 6
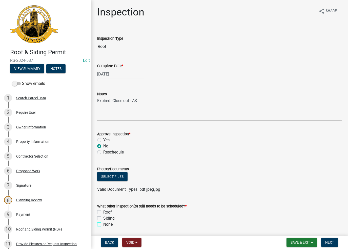
click at [103, 223] on input "None" at bounding box center [104, 222] width 3 height 3
checkbox input "true"
checkbox input "false"
checkbox input "true"
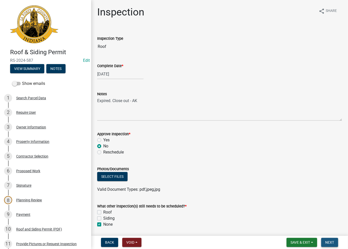
click at [327, 239] on button "Next" at bounding box center [329, 242] width 17 height 9
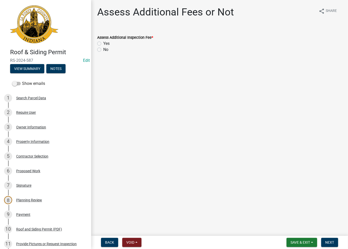
click at [103, 49] on label "No" at bounding box center [105, 50] width 5 height 6
click at [103, 49] on input "No" at bounding box center [104, 48] width 3 height 3
radio input "true"
click at [327, 240] on button "Next" at bounding box center [329, 242] width 17 height 9
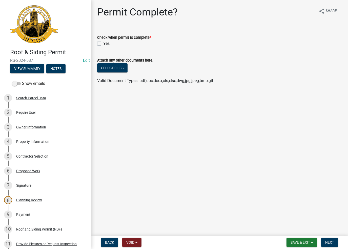
click at [103, 45] on label "Yes" at bounding box center [106, 43] width 6 height 6
click at [103, 44] on input "Yes" at bounding box center [104, 41] width 3 height 3
checkbox input "true"
click at [328, 241] on span "Next" at bounding box center [329, 242] width 9 height 4
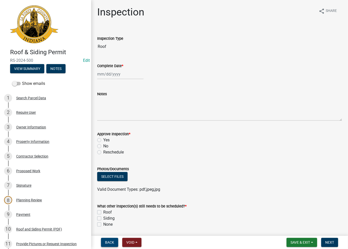
click at [106, 241] on span "Back" at bounding box center [109, 242] width 9 height 4
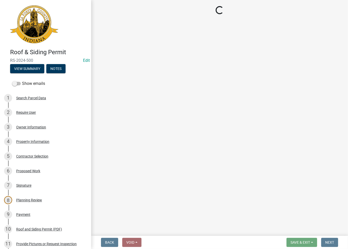
select select "c015d240-0a39-4f16-8aee-74665d11924f"
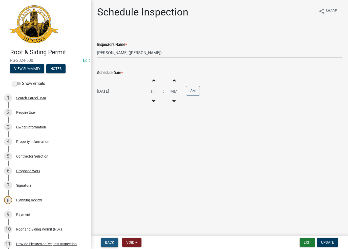
click at [106, 241] on span "Back" at bounding box center [109, 242] width 9 height 4
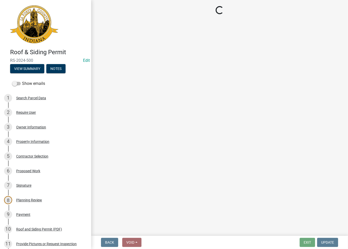
select select "c7b6ac1b-9f34-4151-a998-9d64bbc901b8"
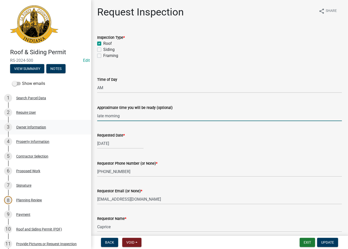
drag, startPoint x: 132, startPoint y: 115, endPoint x: 75, endPoint y: 123, distance: 57.0
click at [75, 123] on div "Roof & Siding Permit RS-2024-500 Edit View Summary Notes Show emails 1 Search P…" at bounding box center [174, 124] width 348 height 249
paste input "No Inspections ever requested. Expired. Close out - AK"
drag, startPoint x: 154, startPoint y: 114, endPoint x: 59, endPoint y: 125, distance: 95.7
click at [60, 125] on div "Roof & Siding Permit RS-2024-500 Edit View Summary Notes Show emails 1 Search P…" at bounding box center [174, 124] width 348 height 249
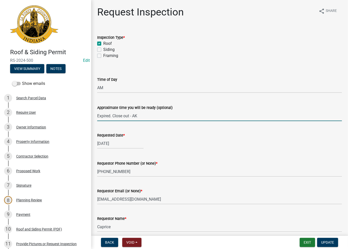
type input "Expired. Close out - AK"
select select "10"
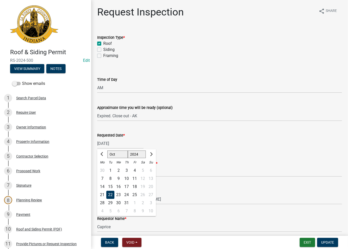
click at [113, 144] on div "[DATE] Jan Feb Mar Apr May Jun [DATE] Aug Sep Oct Nov [DATE] 1525 1526 1527 152…" at bounding box center [120, 143] width 46 height 10
click at [136, 154] on select "1524 1525 1526 1527 1528 1529 1530 1531 1532 1533 1534 1535 1536 1537 1538 1539…" at bounding box center [137, 154] width 18 height 8
select select "2025"
click at [128, 150] on select "1524 1525 1526 1527 1528 1529 1530 1531 1532 1533 1534 1535 1536 1537 1538 1539…" at bounding box center [137, 154] width 18 height 8
click at [115, 154] on select "Jan Feb Mar Apr May Jun [DATE] Aug Sep Oct Nov Dec" at bounding box center [117, 154] width 20 height 8
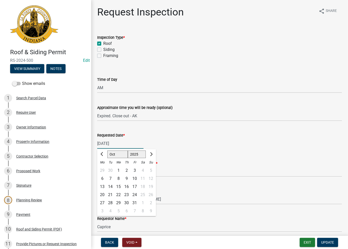
select select "9"
click at [107, 150] on select "Jan Feb Mar Apr May Jun [DATE] Aug Sep Oct Nov Dec" at bounding box center [117, 154] width 20 height 8
click at [110, 194] on div "23" at bounding box center [110, 194] width 8 height 8
type input "[DATE]"
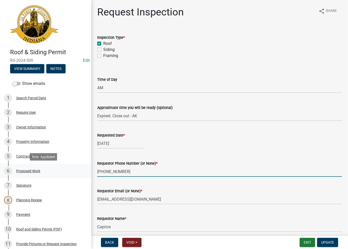
drag, startPoint x: 129, startPoint y: 170, endPoint x: 72, endPoint y: 175, distance: 56.6
click at [73, 175] on div "Roof & Siding Permit RS-2024-500 Edit View Summary Notes Show emails 1 Search P…" at bounding box center [174, 124] width 348 height 249
type input "None"
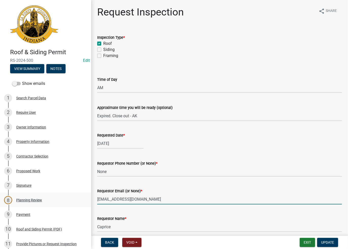
drag, startPoint x: 152, startPoint y: 197, endPoint x: 45, endPoint y: 202, distance: 107.9
click at [45, 202] on div "Roof & Siding Permit RS-2024-500 Edit View Summary Notes Show emails 1 Search P…" at bounding box center [174, 124] width 348 height 249
type input "None"
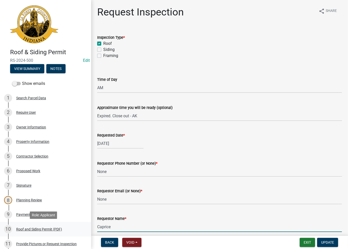
drag, startPoint x: 122, startPoint y: 225, endPoint x: 79, endPoint y: 228, distance: 42.9
click at [79, 228] on div "Roof & Siding Permit RS-2024-500 Edit View Summary Notes Show emails 1 Search P…" at bounding box center [174, 124] width 348 height 249
type input "S"
type input "AshleyK"
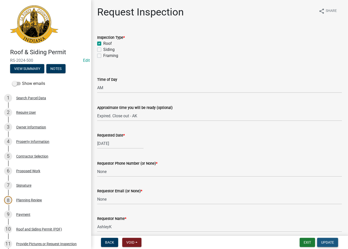
click at [324, 242] on span "Update" at bounding box center [327, 242] width 13 height 4
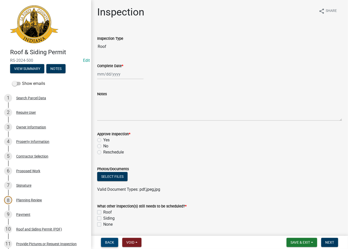
click at [111, 242] on span "Back" at bounding box center [109, 242] width 9 height 4
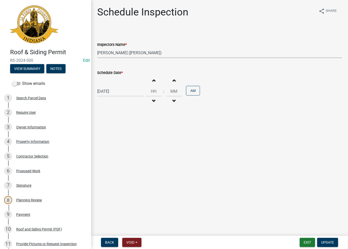
click at [119, 55] on select "Select Item... krichie (krichie) AshleyK (AshleyK) scotts (scotts) DaveS (DaveS…" at bounding box center [219, 53] width 245 height 10
select select "a0e5a0fc-3702-49ef-98f7-3c9674400991"
click at [97, 48] on select "Select Item... krichie (krichie) AshleyK (AshleyK) scotts (scotts) DaveS (DaveS…" at bounding box center [219, 53] width 245 height 10
click at [114, 89] on div "[DATE]" at bounding box center [120, 91] width 46 height 10
select select "10"
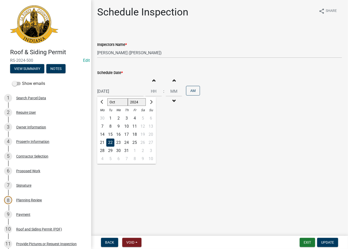
click at [136, 100] on select "1524 1525 1526 1527 1528 1529 1530 1531 1532 1533 1534 1535 1536 1537 1538 1539…" at bounding box center [137, 102] width 18 height 8
select select "2025"
click at [128, 98] on select "1524 1525 1526 1527 1528 1529 1530 1531 1532 1533 1534 1535 1536 1537 1538 1539…" at bounding box center [137, 102] width 18 height 8
click at [100, 103] on button "Previous month" at bounding box center [102, 102] width 6 height 8
select select "9"
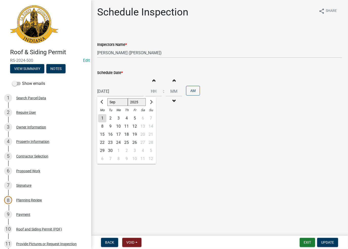
click at [112, 141] on div "23" at bounding box center [110, 142] width 8 height 8
type input "09/23/2025"
click at [316, 242] on form "Exit Update" at bounding box center [320, 242] width 40 height 9
click at [318, 242] on button "Update" at bounding box center [327, 242] width 21 height 9
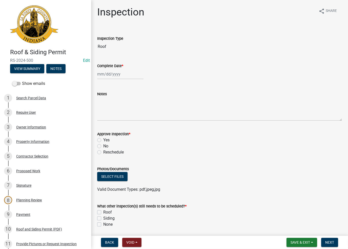
select select "9"
select select "2025"
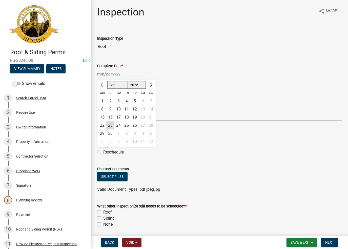
click at [109, 78] on div "Jan Feb Mar Apr May Jun Jul Aug Sep Oct Nov Dec 1525 1526 1527 1528 1529 1530 1…" at bounding box center [120, 74] width 46 height 10
drag, startPoint x: 110, startPoint y: 125, endPoint x: 114, endPoint y: 112, distance: 14.0
click at [110, 125] on div "23" at bounding box center [110, 125] width 8 height 8
type input "09/23/2025"
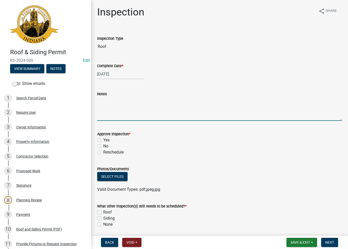
click at [114, 112] on textarea "Notes" at bounding box center [219, 109] width 245 height 24
paste textarea "No Inspections ever requested. Expired. Close out - AK"
drag, startPoint x: 155, startPoint y: 101, endPoint x: 49, endPoint y: 113, distance: 106.7
click at [45, 115] on div "Roof & Siding Permit RS-2024-500 Edit View Summary Notes Show emails 1 Search P…" at bounding box center [174, 124] width 348 height 249
type textarea "Expired. Close out - AK"
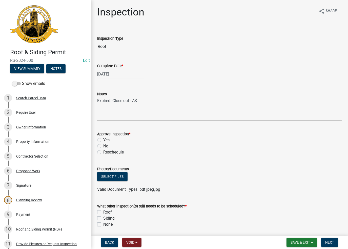
click at [103, 146] on label "No" at bounding box center [105, 146] width 5 height 6
click at [103, 146] on input "No" at bounding box center [104, 144] width 3 height 3
radio input "true"
click at [103, 225] on label "None" at bounding box center [107, 224] width 9 height 6
click at [103, 224] on input "None" at bounding box center [104, 222] width 3 height 3
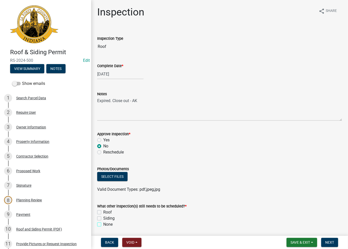
checkbox input "true"
checkbox input "false"
checkbox input "true"
click at [327, 242] on span "Next" at bounding box center [329, 242] width 9 height 4
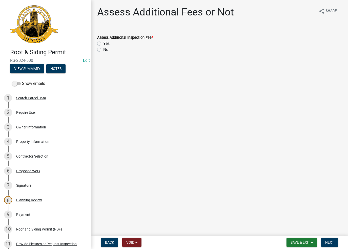
click at [103, 48] on label "No" at bounding box center [105, 50] width 5 height 6
click at [103, 48] on input "No" at bounding box center [104, 48] width 3 height 3
radio input "true"
click at [326, 244] on span "Next" at bounding box center [329, 242] width 9 height 4
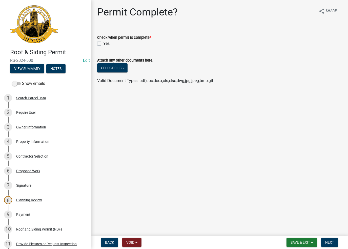
click at [103, 45] on label "Yes" at bounding box center [106, 43] width 6 height 6
click at [103, 44] on input "Yes" at bounding box center [104, 41] width 3 height 3
checkbox input "true"
click at [331, 243] on span "Next" at bounding box center [329, 242] width 9 height 4
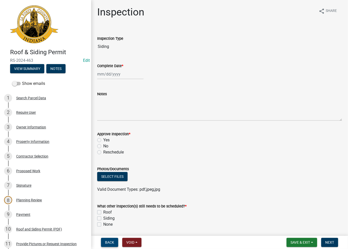
click at [107, 244] on span "Back" at bounding box center [109, 242] width 9 height 4
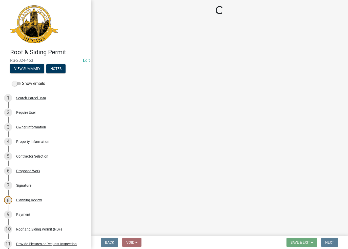
select select "c015d240-0a39-4f16-8aee-74665d11924f"
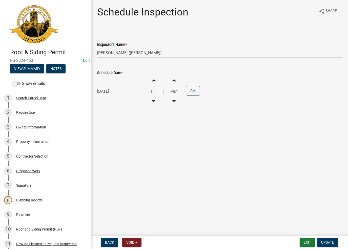
select select "9"
click at [130, 89] on div "09/12/2024 Jan Feb Mar Apr May Jun Jul Aug Sep Oct Nov Dec 1524 1525 1526 1527 …" at bounding box center [120, 91] width 46 height 10
click at [134, 100] on select "1524 1525 1526 1527 1528 1529 1530 1531 1532 1533 1534 1535 1536 1537 1538 1539…" at bounding box center [137, 102] width 18 height 8
select select "2025"
click at [128, 98] on select "1524 1525 1526 1527 1528 1529 1530 1531 1532 1533 1534 1535 1536 1537 1538 1539…" at bounding box center [137, 102] width 18 height 8
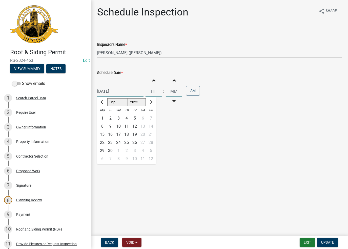
click at [113, 142] on div "23" at bounding box center [110, 142] width 8 height 8
type input "[DATE]"
click at [123, 50] on select "Select Item... [PERSON_NAME] ([PERSON_NAME]) [PERSON_NAME] ([PERSON_NAME]) [PER…" at bounding box center [219, 53] width 245 height 10
select select "a0e5a0fc-3702-49ef-98f7-3c9674400991"
click at [97, 48] on select "Select Item... [PERSON_NAME] ([PERSON_NAME]) [PERSON_NAME] ([PERSON_NAME]) [PER…" at bounding box center [219, 53] width 245 height 10
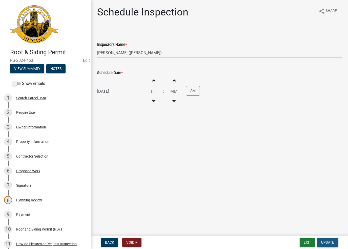
click at [331, 242] on span "Update" at bounding box center [327, 242] width 13 height 4
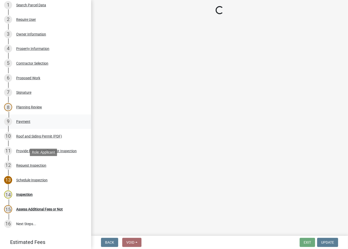
scroll to position [122, 0]
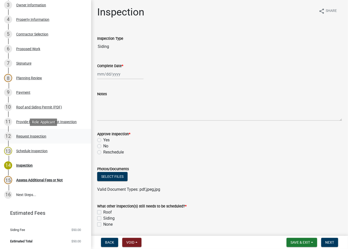
click at [26, 138] on div "Request Inspection" at bounding box center [31, 136] width 30 height 4
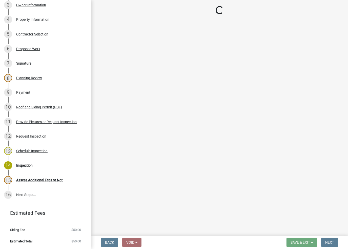
select select "651b62ef-ce0b-4d23-bdb5-8fc0380bfccd"
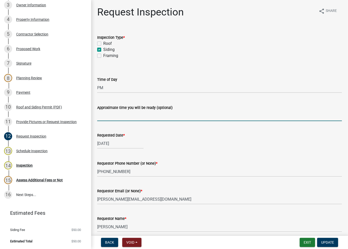
click at [129, 113] on input "Approximate time you will be ready (optional)" at bounding box center [219, 116] width 245 height 10
paste input "No Inspections ever requested. Expired. Close out - AK"
drag, startPoint x: 124, startPoint y: 120, endPoint x: 64, endPoint y: 131, distance: 61.7
click at [64, 131] on div "Roof & Siding Permit RS-2024-463 Edit View Summary Notes Show emails 1 Search P…" at bounding box center [174, 124] width 348 height 249
type input "Expired. Close out - AK"
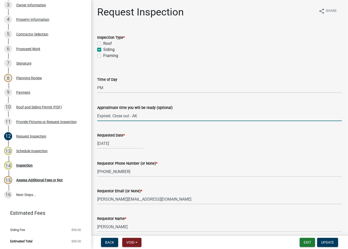
select select "9"
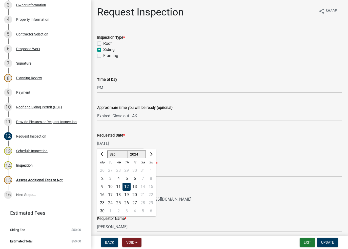
click at [123, 143] on div "09/12/2024 Jan Feb Mar Apr May Jun Jul Aug Sep Oct Nov Dec 1524 1525 1526 1527 …" at bounding box center [120, 143] width 46 height 10
click at [132, 156] on select "1524 1525 1526 1527 1528 1529 1530 1531 1532 1533 1534 1535 1536 1537 1538 1539…" at bounding box center [137, 154] width 18 height 8
select select "2026"
click at [128, 150] on select "1524 1525 1526 1527 1528 1529 1530 1531 1532 1533 1534 1535 1536 1537 1538 1539…" at bounding box center [137, 154] width 18 height 8
click at [117, 194] on div "23" at bounding box center [118, 194] width 8 height 8
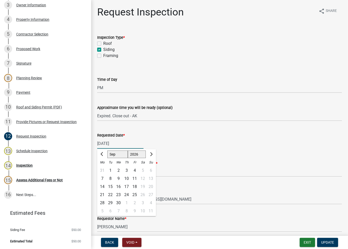
type input "09/23/2026"
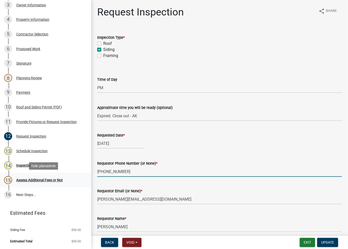
drag, startPoint x: 123, startPoint y: 170, endPoint x: 71, endPoint y: 177, distance: 53.4
click at [71, 177] on div "Roof & Siding Permit RS-2024-463 Edit View Summary Notes Show emails 1 Search P…" at bounding box center [174, 124] width 348 height 249
type input "None"
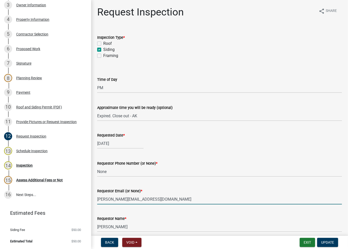
drag, startPoint x: 102, startPoint y: 201, endPoint x: 66, endPoint y: 204, distance: 36.6
click at [66, 204] on div "Roof & Siding Permit RS-2024-463 Edit View Summary Notes Show emails 1 Search P…" at bounding box center [174, 124] width 348 height 249
type input "None"
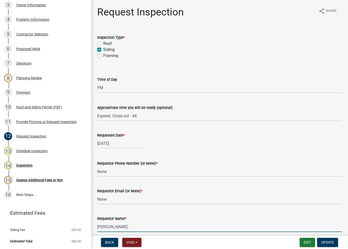
scroll to position [5, 0]
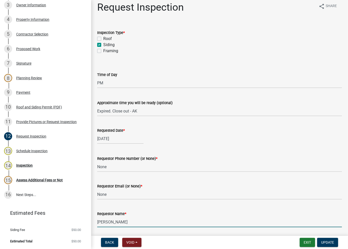
drag, startPoint x: 117, startPoint y: 228, endPoint x: 70, endPoint y: 229, distance: 47.3
click at [70, 229] on div "Roof & Siding Permit RS-2024-463 Edit View Summary Notes Show emails 1 Search P…" at bounding box center [174, 124] width 348 height 249
type input "AshleyK"
click at [320, 243] on button "Update" at bounding box center [327, 242] width 21 height 9
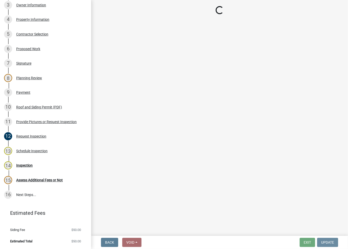
scroll to position [0, 0]
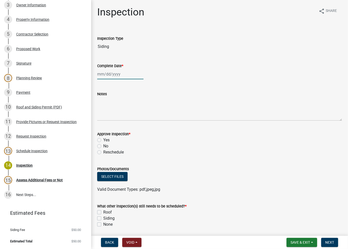
select select "9"
select select "2025"
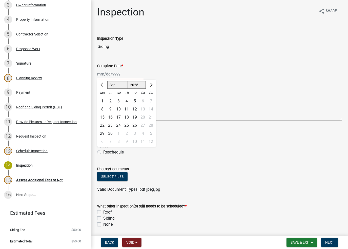
click at [113, 72] on div "[PERSON_NAME] Feb Mar Apr [PERSON_NAME][DATE] Oct Nov [DATE] 1526 1527 1528 152…" at bounding box center [120, 74] width 46 height 10
click at [112, 122] on div "23" at bounding box center [110, 125] width 8 height 8
type input "[DATE]"
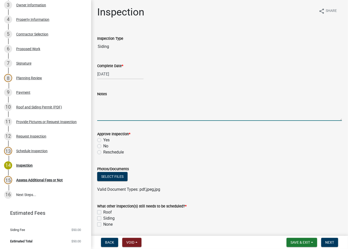
click at [122, 100] on textarea "Notes" at bounding box center [219, 109] width 245 height 24
paste textarea "No Inspections ever requested. Expired. Close out - AK"
drag, startPoint x: 150, startPoint y: 100, endPoint x: 7, endPoint y: 122, distance: 144.3
click at [17, 120] on div "Roof & Siding Permit RS-2024-463 Edit View Summary Notes Show emails 1 Search P…" at bounding box center [174, 124] width 348 height 249
type textarea "Expired. Close out - AK"
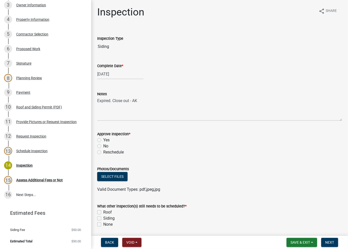
click at [103, 145] on label "No" at bounding box center [105, 146] width 5 height 6
click at [103, 145] on input "No" at bounding box center [104, 144] width 3 height 3
radio input "true"
click at [103, 222] on label "None" at bounding box center [107, 224] width 9 height 6
click at [103, 222] on input "None" at bounding box center [104, 222] width 3 height 3
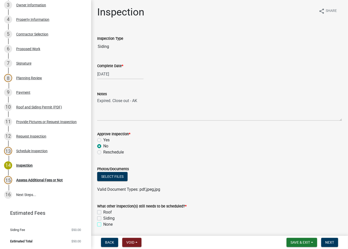
checkbox input "true"
checkbox input "false"
checkbox input "true"
drag, startPoint x: 327, startPoint y: 236, endPoint x: 330, endPoint y: 241, distance: 5.3
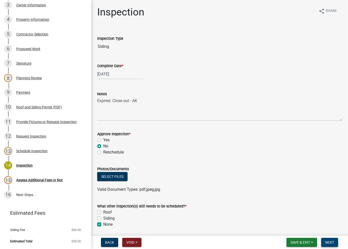
click at [330, 241] on nav "Back Void Withdraw Lock Expire Void Save & Exit Save Save & Exit Next" at bounding box center [219, 242] width 257 height 13
click at [330, 241] on span "Next" at bounding box center [329, 242] width 9 height 4
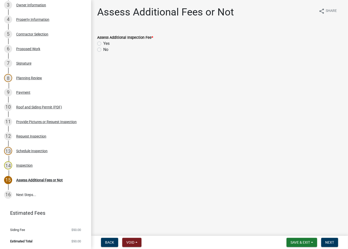
drag, startPoint x: 99, startPoint y: 45, endPoint x: 99, endPoint y: 48, distance: 3.0
click at [99, 48] on div "Assess Additional Inspection Fee * Yes No" at bounding box center [219, 43] width 245 height 18
click at [103, 48] on label "No" at bounding box center [105, 50] width 5 height 6
click at [103, 48] on input "No" at bounding box center [104, 48] width 3 height 3
radio input "true"
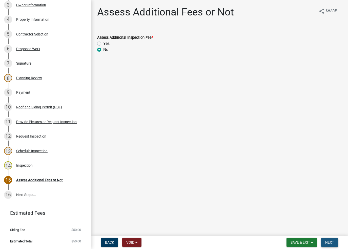
click at [328, 244] on span "Next" at bounding box center [329, 242] width 9 height 4
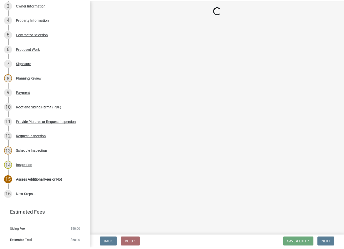
scroll to position [137, 0]
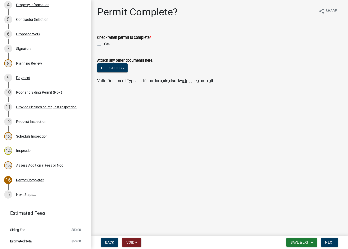
click at [97, 42] on div "Yes" at bounding box center [219, 43] width 245 height 6
click at [103, 43] on label "Yes" at bounding box center [106, 43] width 6 height 6
click at [103, 43] on input "Yes" at bounding box center [104, 41] width 3 height 3
checkbox input "true"
click at [329, 244] on span "Next" at bounding box center [329, 242] width 9 height 4
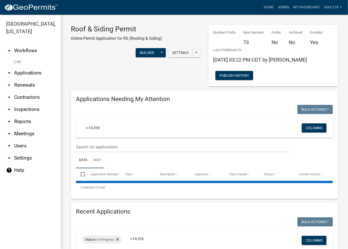
select select "3: 100"
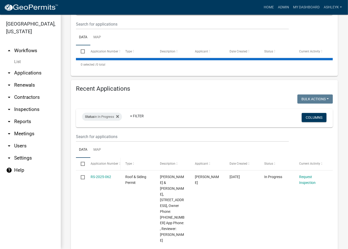
scroll to position [126, 0]
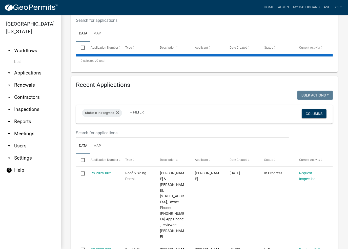
click at [83, 160] on input "checkbox" at bounding box center [82, 159] width 3 height 3
checkbox input "true"
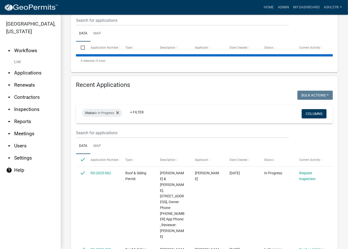
checkbox input "true"
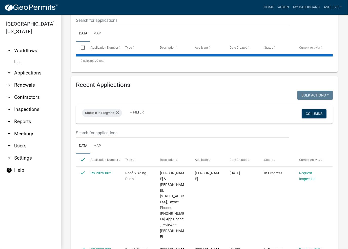
checkbox input "true"
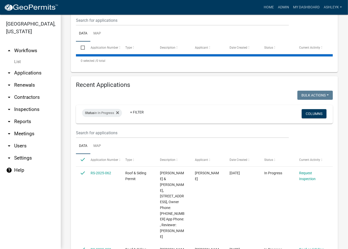
checkbox input "true"
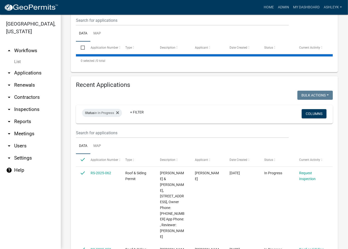
checkbox input "true"
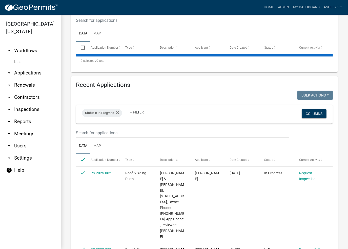
checkbox input "true"
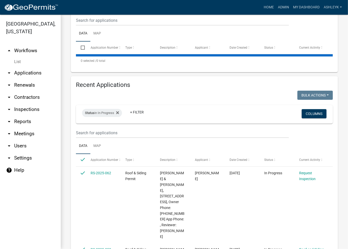
checkbox input "true"
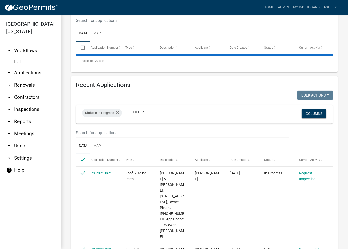
checkbox input "true"
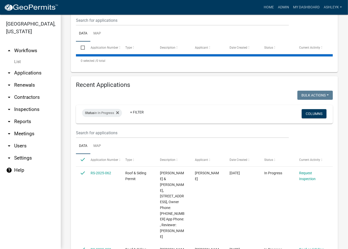
checkbox input "true"
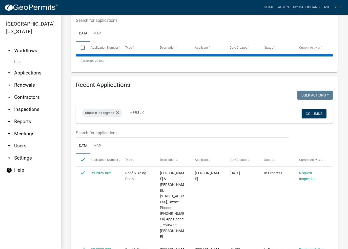
checkbox input "true"
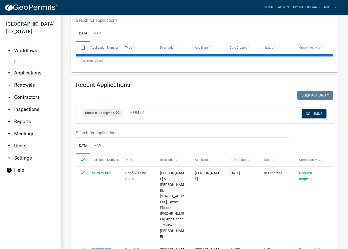
checkbox input "true"
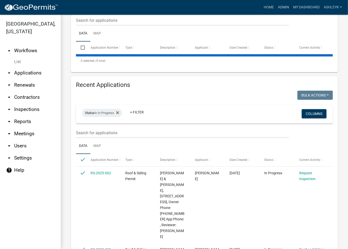
checkbox input "true"
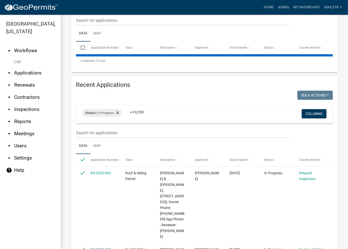
checkbox input "true"
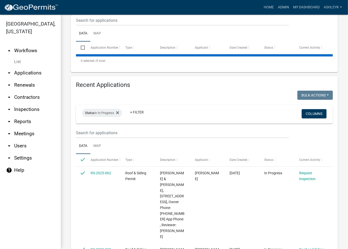
checkbox input "true"
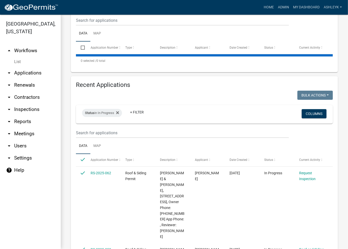
checkbox input "true"
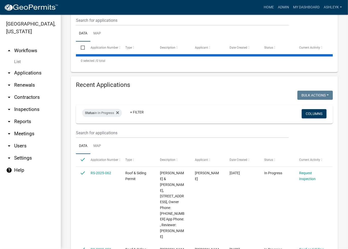
checkbox input "true"
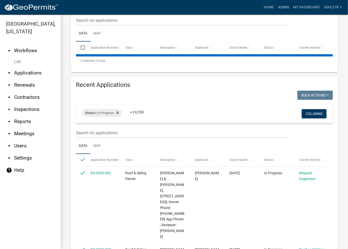
checkbox input "true"
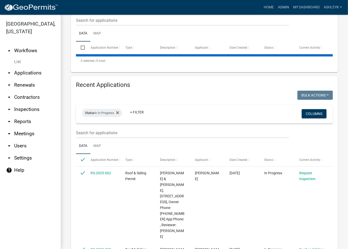
checkbox input "true"
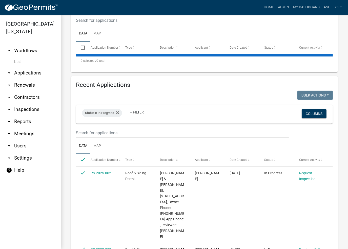
checkbox input "true"
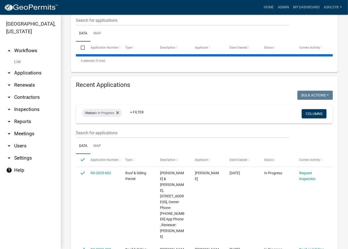
checkbox input "true"
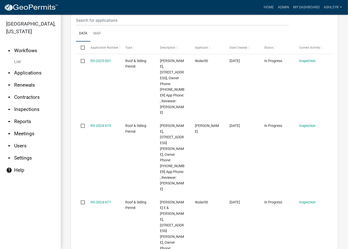
click at [81, 48] on input "checkbox" at bounding box center [82, 47] width 3 height 3
checkbox input "true"
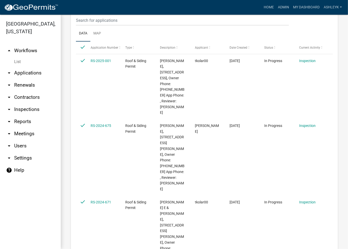
checkbox input "true"
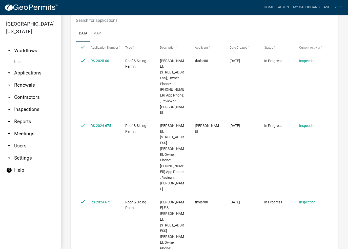
checkbox input "true"
click at [84, 47] on input "checkbox" at bounding box center [82, 47] width 3 height 3
checkbox input "false"
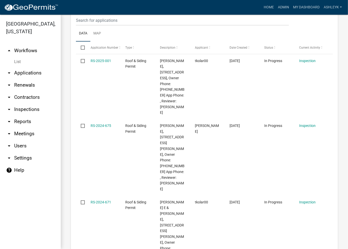
checkbox input "false"
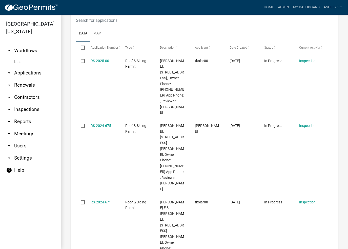
checkbox input "false"
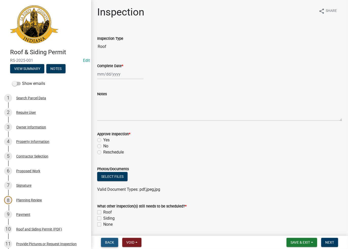
click at [109, 245] on button "Back" at bounding box center [109, 242] width 17 height 9
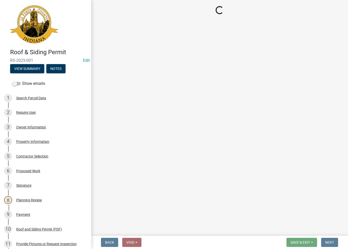
select select "e7bd556a-aa56-4fd3-8673-93e20db30fd2"
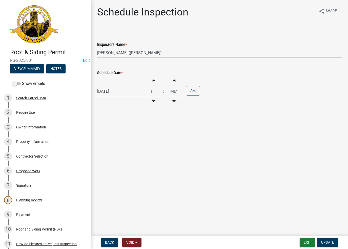
select select "2025"
click at [129, 92] on div "[DATE] [PERSON_NAME] Apr May Jun [DATE] Aug Sep Oct Nov [DATE] 1526 1527 1528 1…" at bounding box center [120, 91] width 46 height 10
click at [118, 104] on select "Jan Feb Mar Apr May Jun [DATE] Aug Sep Oct Nov Dec" at bounding box center [117, 102] width 20 height 8
select select "9"
click at [107, 98] on select "Jan Feb Mar Apr May Jun [DATE] Aug Sep Oct Nov Dec" at bounding box center [117, 102] width 20 height 8
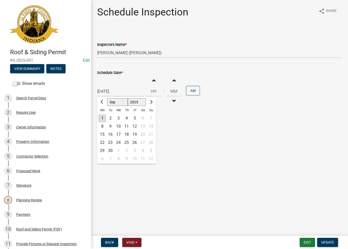
drag, startPoint x: 110, startPoint y: 143, endPoint x: 125, endPoint y: 113, distance: 33.0
click at [111, 142] on div "23" at bounding box center [110, 142] width 8 height 8
type input "[DATE]"
click at [131, 52] on select "Select Item... [PERSON_NAME] ([PERSON_NAME]) [PERSON_NAME] ([PERSON_NAME]) [PER…" at bounding box center [219, 53] width 245 height 10
select select "a0e5a0fc-3702-49ef-98f7-3c9674400991"
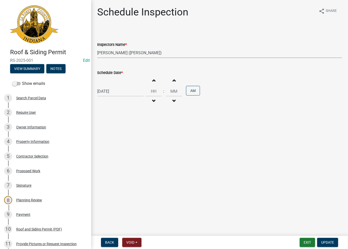
click at [97, 48] on select "Select Item... [PERSON_NAME] ([PERSON_NAME]) [PERSON_NAME] ([PERSON_NAME]) [PER…" at bounding box center [219, 53] width 245 height 10
click at [321, 241] on button "Update" at bounding box center [327, 242] width 21 height 9
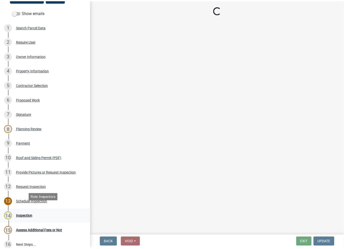
scroll to position [76, 0]
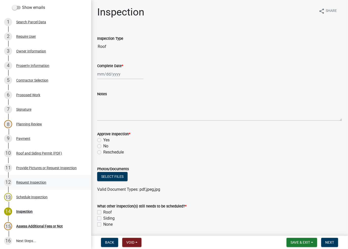
click at [32, 184] on div "Request Inspection" at bounding box center [31, 182] width 30 height 4
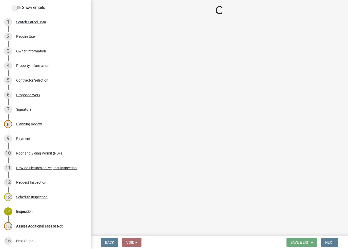
select select "651b62ef-ce0b-4d23-bdb5-8fc0380bfccd"
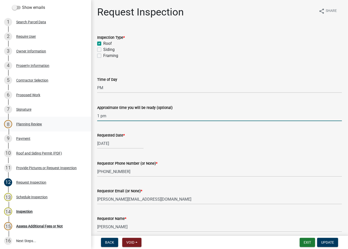
drag, startPoint x: 110, startPoint y: 116, endPoint x: 81, endPoint y: 124, distance: 30.3
click at [80, 124] on div "Roof & Siding Permit RS-2025-001 Edit View Summary Notes Show emails 1 Search P…" at bounding box center [174, 124] width 348 height 249
paste input "No Inspections ever requested. Expired. Close out - AK"
drag, startPoint x: 154, startPoint y: 116, endPoint x: 78, endPoint y: 129, distance: 77.3
click at [78, 129] on div "Roof & Siding Permit RS-2025-001 Edit View Summary Notes Show emails 1 Search P…" at bounding box center [174, 124] width 348 height 249
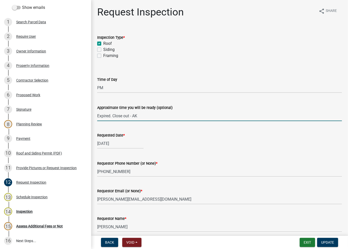
type input "Expired. Close out - AK"
click at [123, 142] on input "[DATE]" at bounding box center [120, 143] width 46 height 10
select select "2025"
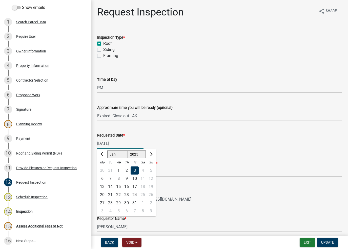
click at [122, 156] on select "Jan Feb Mar Apr May Jun [DATE] Aug Sep Oct Nov Dec" at bounding box center [117, 154] width 20 height 8
select select "9"
click at [107, 150] on select "Jan Feb Mar Apr May Jun [DATE] Aug Sep Oct Nov Dec" at bounding box center [117, 154] width 20 height 8
click at [109, 196] on div "23" at bounding box center [110, 194] width 8 height 8
type input "[DATE]"
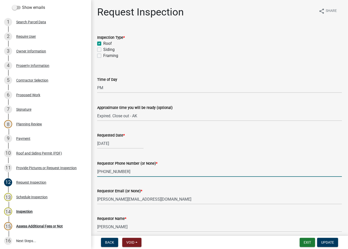
drag, startPoint x: 130, startPoint y: 172, endPoint x: 95, endPoint y: 174, distance: 34.2
click at [95, 174] on div "Requestor Phone Number (or None) * [PHONE_NUMBER]" at bounding box center [219, 165] width 252 height 24
type input "None"
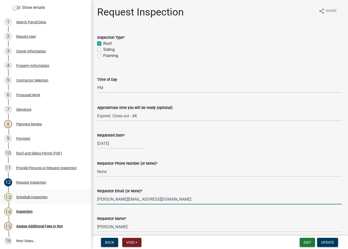
drag, startPoint x: 116, startPoint y: 197, endPoint x: 66, endPoint y: 204, distance: 50.3
click at [66, 204] on div "Roof & Siding Permit RS-2025-001 Edit View Summary Notes Show emails 1 Search P…" at bounding box center [174, 124] width 348 height 249
type input "None"
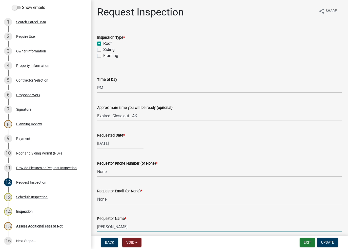
drag, startPoint x: 120, startPoint y: 225, endPoint x: 90, endPoint y: 229, distance: 31.1
click at [90, 229] on div "Roof & Siding Permit RS-2025-001 Edit View Summary Notes Show emails 1 Search P…" at bounding box center [174, 124] width 348 height 249
type input "AshleyK"
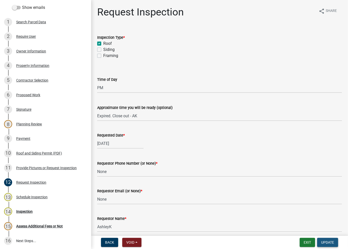
click at [328, 242] on span "Update" at bounding box center [327, 242] width 13 height 4
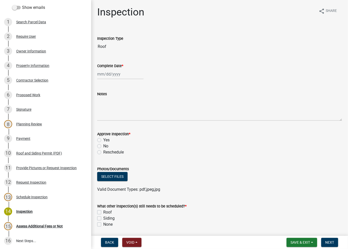
select select "9"
select select "2025"
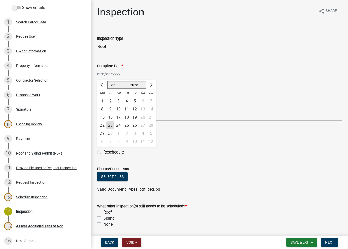
drag, startPoint x: 115, startPoint y: 71, endPoint x: 115, endPoint y: 78, distance: 7.8
click at [115, 71] on div "[PERSON_NAME] Feb Mar Apr [PERSON_NAME][DATE] Oct Nov [DATE] 1526 1527 1528 152…" at bounding box center [120, 74] width 46 height 10
click at [112, 126] on div "23" at bounding box center [110, 125] width 8 height 8
type input "[DATE]"
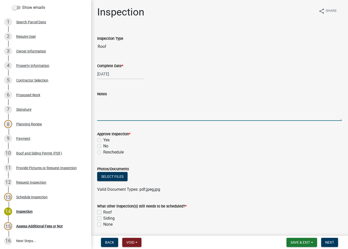
click at [116, 102] on textarea "Notes" at bounding box center [219, 109] width 245 height 24
paste textarea "No Inspections ever requested. Expired. Close out - AK"
drag, startPoint x: 145, startPoint y: 99, endPoint x: 59, endPoint y: 113, distance: 87.3
click at [59, 113] on div "Roof & Siding Permit RS-2025-001 Edit View Summary Notes Show emails 1 Search P…" at bounding box center [174, 124] width 348 height 249
type textarea "Expired. Close out - AK"
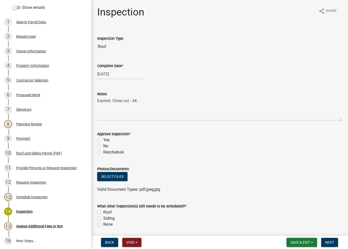
click at [103, 144] on label "No" at bounding box center [105, 146] width 5 height 6
click at [103, 144] on input "No" at bounding box center [104, 144] width 3 height 3
radio input "true"
drag, startPoint x: 101, startPoint y: 226, endPoint x: 97, endPoint y: 224, distance: 4.7
click at [100, 226] on div "None" at bounding box center [219, 224] width 245 height 6
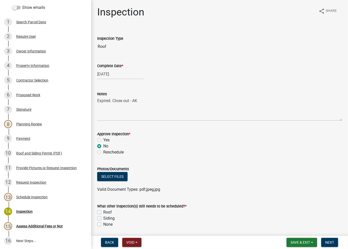
click at [103, 224] on label "None" at bounding box center [107, 224] width 9 height 6
click at [103, 224] on input "None" at bounding box center [104, 222] width 3 height 3
checkbox input "true"
checkbox input "false"
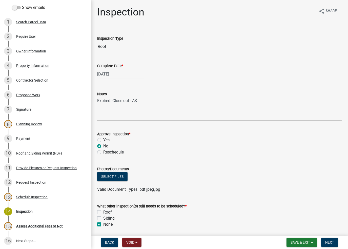
checkbox input "true"
click at [329, 241] on button "Next" at bounding box center [329, 242] width 17 height 9
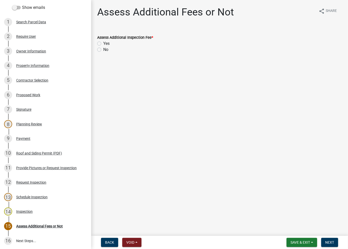
click at [103, 50] on label "No" at bounding box center [105, 50] width 5 height 6
click at [103, 50] on input "No" at bounding box center [104, 48] width 3 height 3
radio input "true"
click at [331, 243] on span "Next" at bounding box center [329, 242] width 9 height 4
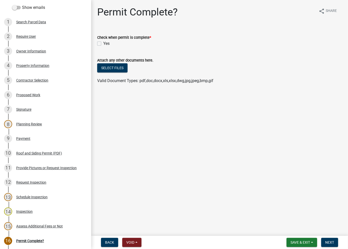
click at [99, 41] on div "Yes" at bounding box center [219, 43] width 245 height 6
click at [98, 46] on div "Yes" at bounding box center [219, 43] width 245 height 6
click at [103, 43] on label "Yes" at bounding box center [106, 43] width 6 height 6
click at [103, 43] on input "Yes" at bounding box center [104, 41] width 3 height 3
checkbox input "true"
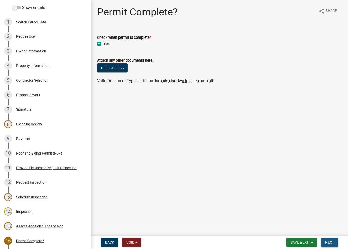
click at [334, 246] on button "Next" at bounding box center [329, 242] width 17 height 9
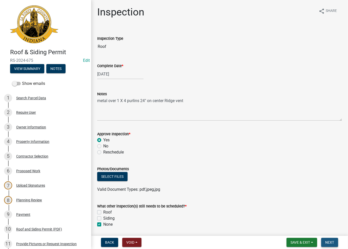
click at [330, 241] on span "Next" at bounding box center [329, 242] width 9 height 4
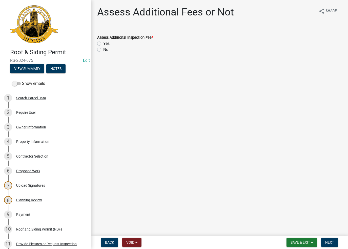
click at [103, 51] on label "No" at bounding box center [105, 50] width 5 height 6
click at [103, 50] on input "No" at bounding box center [104, 48] width 3 height 3
radio input "true"
click at [329, 242] on span "Next" at bounding box center [329, 242] width 9 height 4
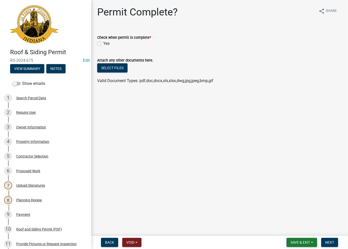
click at [103, 43] on label "Yes" at bounding box center [106, 43] width 6 height 6
click at [103, 43] on input "Yes" at bounding box center [104, 41] width 3 height 3
checkbox input "true"
click at [328, 240] on span "Next" at bounding box center [329, 242] width 9 height 4
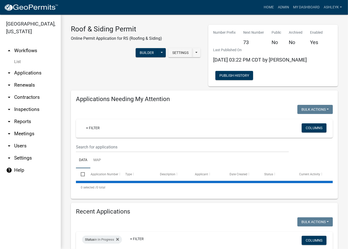
select select "3: 100"
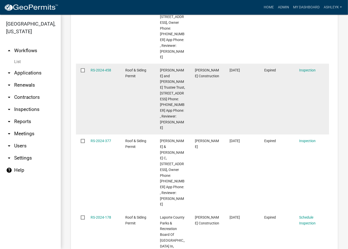
scroll to position [531, 0]
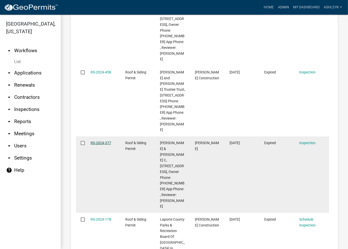
drag, startPoint x: 103, startPoint y: 91, endPoint x: 104, endPoint y: 95, distance: 4.7
drag, startPoint x: 104, startPoint y: 95, endPoint x: 97, endPoint y: 98, distance: 7.3
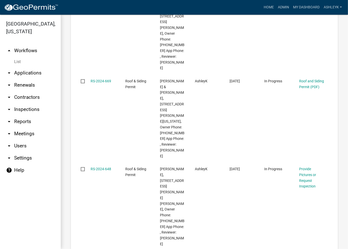
scroll to position [25, 0]
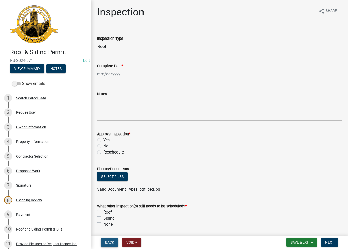
click at [107, 241] on span "Back" at bounding box center [109, 242] width 9 height 4
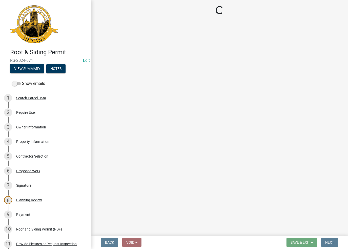
select select "c015d240-0a39-4f16-8aee-74665d11924f"
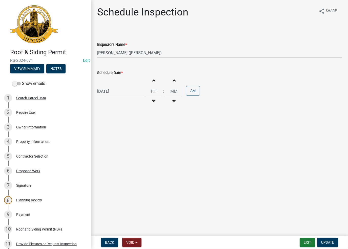
click at [131, 92] on div "[DATE]" at bounding box center [120, 91] width 46 height 10
select select "12"
select select "2024"
click at [151, 103] on span "Next month" at bounding box center [151, 102] width 4 height 4
select select "1"
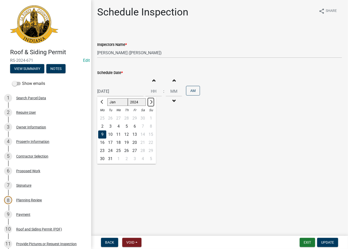
select select "2025"
click at [119, 103] on select "Jan Feb Mar Apr May Jun Jul Aug Sep Oct Nov Dec" at bounding box center [117, 102] width 20 height 8
select select "9"
click at [107, 98] on select "Jan Feb Mar Apr May Jun Jul Aug Sep Oct Nov Dec" at bounding box center [117, 102] width 20 height 8
click at [111, 144] on div "23" at bounding box center [110, 142] width 8 height 8
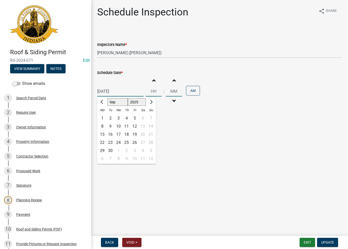
type input "09/23/2025"
click at [126, 57] on select "Select Item... krichie (krichie) AshleyK (AshleyK) scotts (scotts) DaveS (DaveS…" at bounding box center [219, 53] width 245 height 10
select select "a0e5a0fc-3702-49ef-98f7-3c9674400991"
click at [97, 48] on select "Select Item... krichie (krichie) AshleyK (AshleyK) scotts (scotts) DaveS (DaveS…" at bounding box center [219, 53] width 245 height 10
click at [322, 238] on button "Update" at bounding box center [327, 242] width 21 height 9
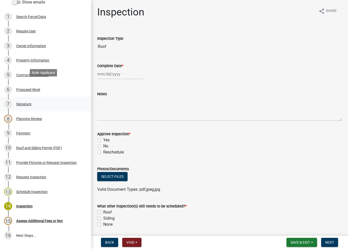
scroll to position [101, 0]
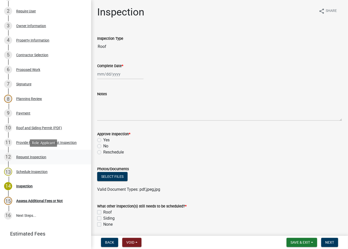
click at [27, 162] on link "12 Request Inspection" at bounding box center [45, 157] width 91 height 15
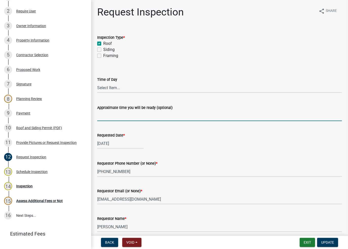
click at [141, 115] on input "Approximate time you will be ready (optional)" at bounding box center [219, 116] width 245 height 10
paste input "No Inspections ever requested. Expired. Close out - AK"
click at [50, 117] on body "Internet Explorer does NOT work with GeoPermits. Get a new browser for more sec…" at bounding box center [174, 124] width 348 height 249
type input "Expired. Close out - AK"
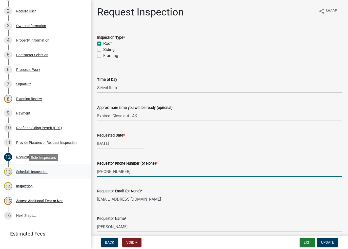
drag, startPoint x: 131, startPoint y: 169, endPoint x: 81, endPoint y: 173, distance: 49.5
click at [81, 173] on div "Roof & Siding Permit RS-2024-671 Edit View Summary Notes Show emails 1 Search P…" at bounding box center [174, 124] width 348 height 249
select select "12"
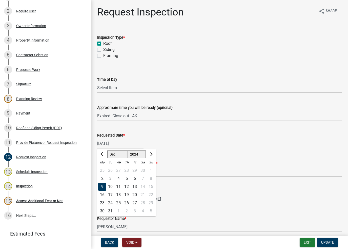
click at [121, 143] on div "12/09/2024 Jan Feb Mar Apr May Jun Jul Aug Sep Oct Nov Dec 1524 1525 1526 1527 …" at bounding box center [120, 143] width 46 height 10
click at [132, 154] on select "1524 1525 1526 1527 1528 1529 1530 1531 1532 1533 1534 1535 1536 1537 1538 1539…" at bounding box center [137, 154] width 18 height 8
select select "2025"
click at [128, 150] on select "1524 1525 1526 1527 1528 1529 1530 1531 1532 1533 1534 1535 1536 1537 1538 1539…" at bounding box center [137, 154] width 18 height 8
click at [118, 153] on select "Jan Feb Mar Apr May Jun Jul Aug Sep Oct Nov Dec" at bounding box center [117, 154] width 20 height 8
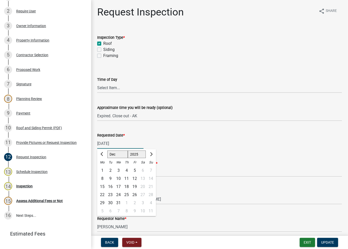
select select "9"
click at [107, 150] on select "Jan Feb Mar Apr May Jun Jul Aug Sep Oct Nov Dec" at bounding box center [117, 154] width 20 height 8
click at [109, 194] on div "23" at bounding box center [110, 194] width 8 height 8
type input "[DATE]"
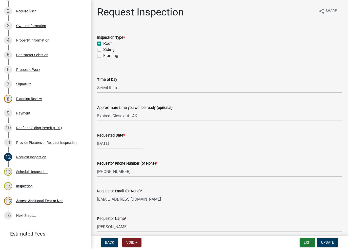
click at [126, 178] on wm-data-entity-input "Requestor Phone Number (or None) * 219-363-6714" at bounding box center [219, 167] width 245 height 28
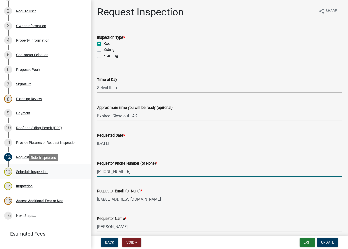
drag, startPoint x: 129, startPoint y: 175, endPoint x: 75, endPoint y: 175, distance: 53.9
click at [75, 175] on div "Roof & Siding Permit RS-2024-671 Edit View Summary Notes Show emails 1 Search P…" at bounding box center [174, 124] width 348 height 249
type input "None"
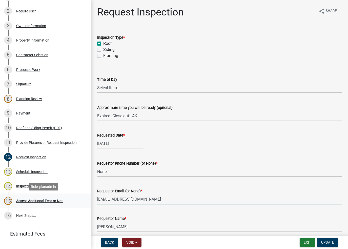
drag, startPoint x: 142, startPoint y: 200, endPoint x: 60, endPoint y: 207, distance: 82.2
click at [60, 207] on div "Roof & Siding Permit RS-2024-671 Edit View Summary Notes Show emails 1 Search P…" at bounding box center [174, 124] width 348 height 249
type input "None"
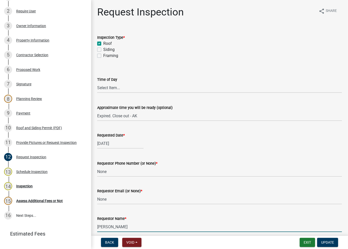
drag, startPoint x: 129, startPoint y: 226, endPoint x: 94, endPoint y: 227, distance: 34.4
click at [94, 227] on div "Requestor Name * Naomi" at bounding box center [219, 220] width 252 height 24
type input "AshleyK"
click at [324, 242] on span "Update" at bounding box center [327, 242] width 13 height 4
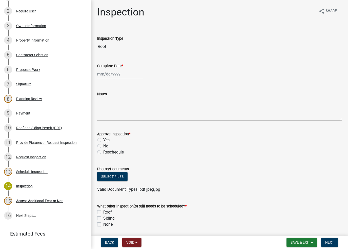
select select "9"
select select "2025"
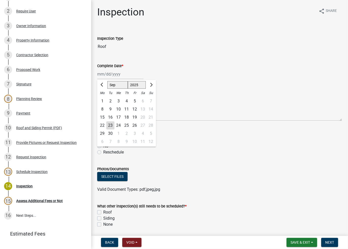
click at [111, 72] on div "Jan Feb Mar Apr May Jun Jul Aug Sep Oct Nov Dec 1525 1526 1527 1528 1529 1530 1…" at bounding box center [120, 74] width 46 height 10
click at [110, 124] on div "23" at bounding box center [110, 125] width 8 height 8
type input "[DATE]"
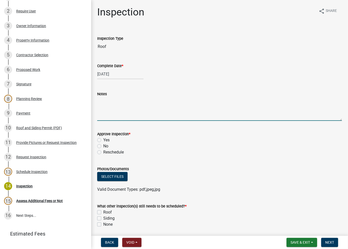
click at [113, 110] on textarea "Notes" at bounding box center [219, 109] width 245 height 24
paste textarea "No Inspections ever requested. Expired. Close out - AK"
drag, startPoint x: 152, startPoint y: 101, endPoint x: 71, endPoint y: 107, distance: 81.2
click at [73, 107] on div "Roof & Siding Permit RS-2024-671 Edit View Summary Notes Show emails 1 Search P…" at bounding box center [174, 124] width 348 height 249
type textarea "Expired. Close out - AK"
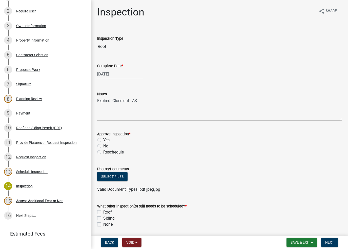
click at [103, 145] on label "No" at bounding box center [105, 146] width 5 height 6
click at [103, 145] on input "No" at bounding box center [104, 144] width 3 height 3
radio input "true"
click at [103, 224] on label "None" at bounding box center [107, 224] width 9 height 6
click at [103, 224] on input "None" at bounding box center [104, 222] width 3 height 3
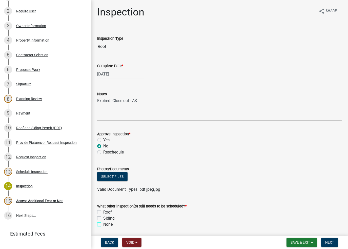
checkbox input "true"
checkbox input "false"
checkbox input "true"
click at [328, 242] on span "Next" at bounding box center [329, 242] width 9 height 4
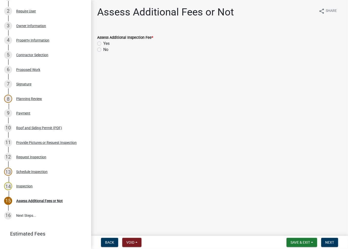
click at [103, 50] on label "No" at bounding box center [105, 50] width 5 height 6
click at [103, 50] on input "No" at bounding box center [104, 48] width 3 height 3
radio input "true"
click at [331, 243] on span "Next" at bounding box center [329, 242] width 9 height 4
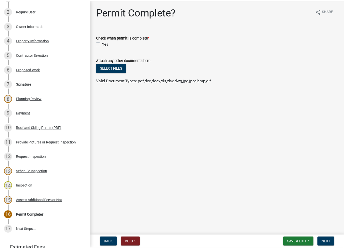
scroll to position [116, 0]
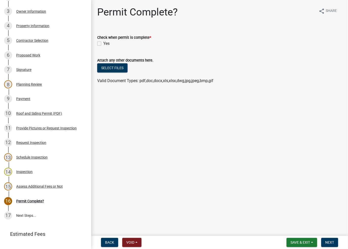
click at [103, 44] on label "Yes" at bounding box center [106, 43] width 6 height 6
click at [103, 44] on input "Yes" at bounding box center [104, 41] width 3 height 3
checkbox input "true"
click at [334, 242] on button "Next" at bounding box center [329, 242] width 17 height 9
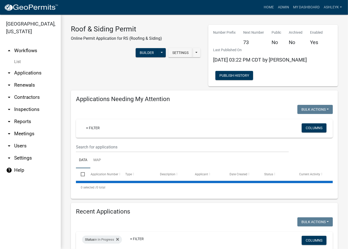
select select "3: 100"
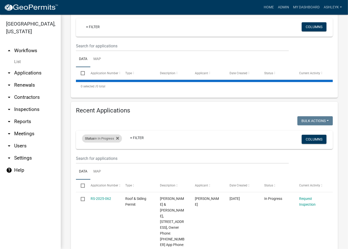
scroll to position [101, 0]
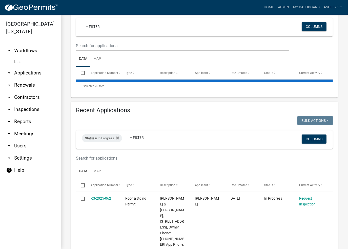
click at [83, 186] on input "checkbox" at bounding box center [82, 184] width 3 height 3
checkbox input "true"
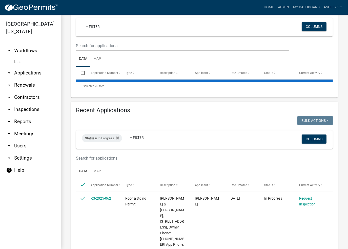
checkbox input "true"
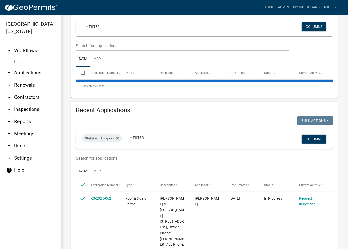
checkbox input "true"
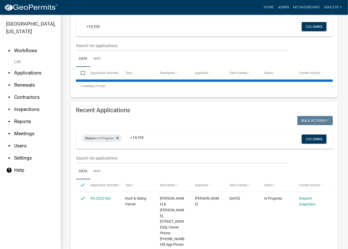
checkbox input "true"
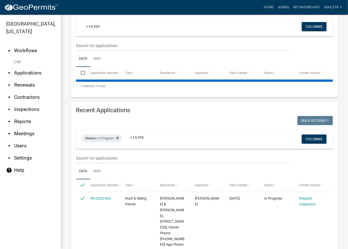
checkbox input "true"
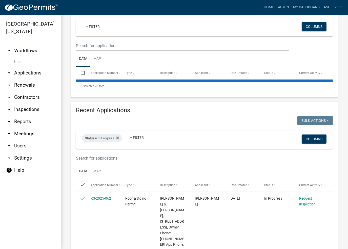
checkbox input "true"
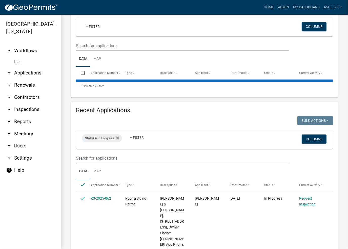
checkbox input "true"
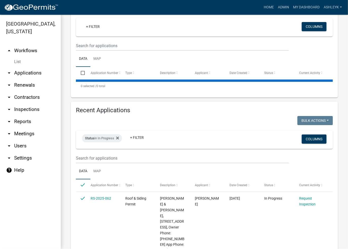
checkbox input "true"
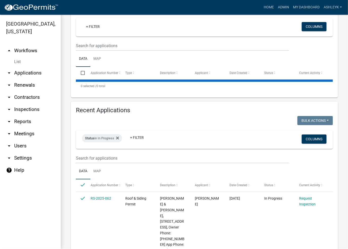
checkbox input "true"
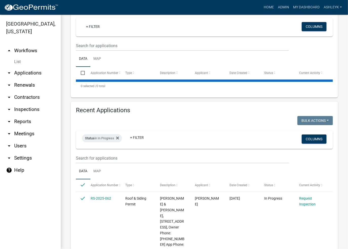
checkbox input "true"
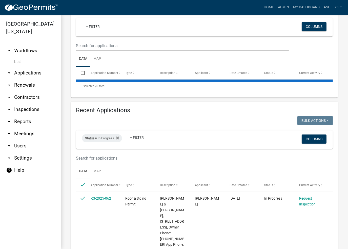
checkbox input "true"
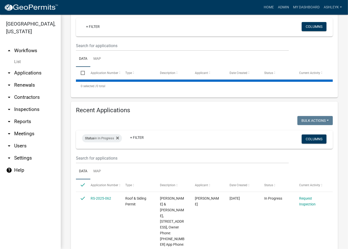
checkbox input "true"
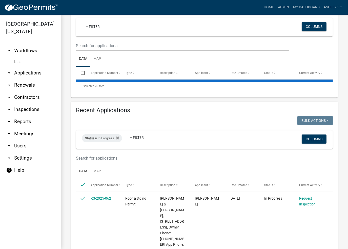
checkbox input "true"
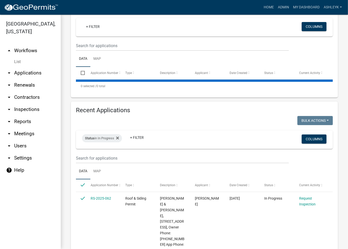
checkbox input "true"
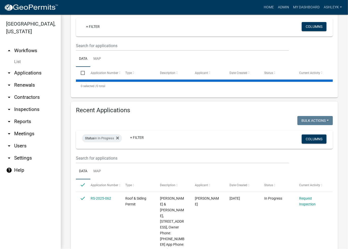
checkbox input "true"
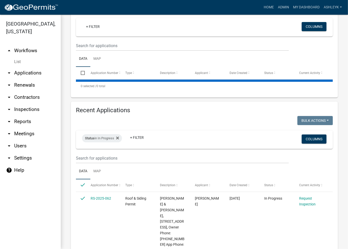
checkbox input "true"
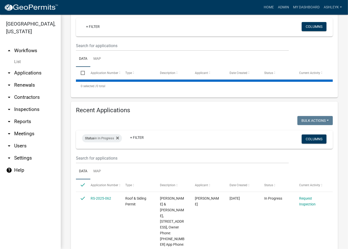
checkbox input "true"
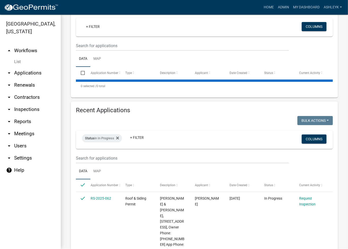
checkbox input "true"
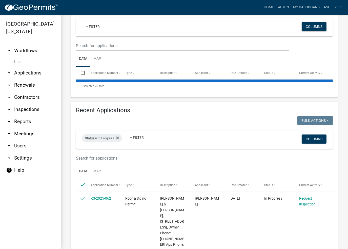
checkbox input "true"
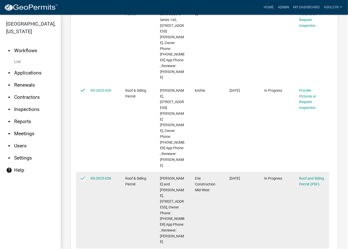
scroll to position [1056, 0]
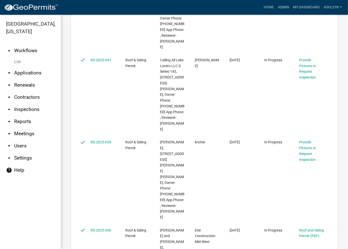
checkbox input "false"
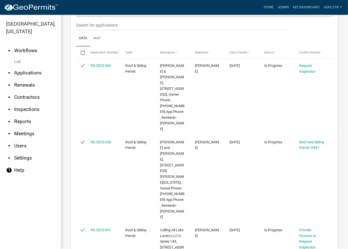
scroll to position [879, 0]
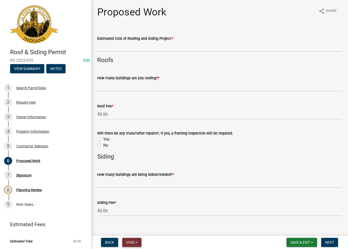
click at [133, 241] on span "Void" at bounding box center [130, 242] width 8 height 4
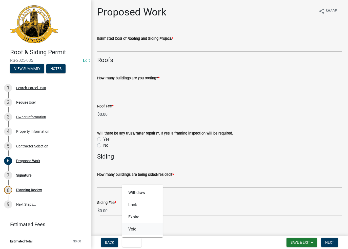
click at [140, 229] on button "Void" at bounding box center [142, 229] width 40 height 12
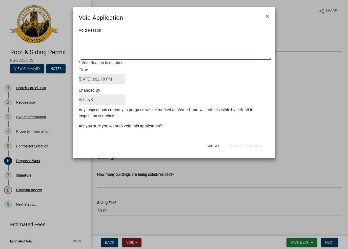
click at [118, 56] on textarea "Void Reason" at bounding box center [176, 46] width 190 height 25
type textarea "void"
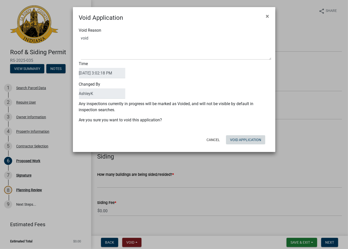
click at [249, 142] on button "Void Application" at bounding box center [245, 139] width 39 height 9
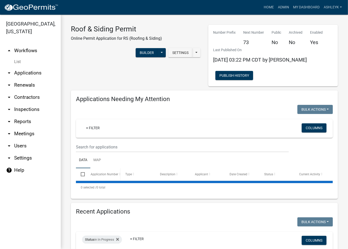
select select "3: 100"
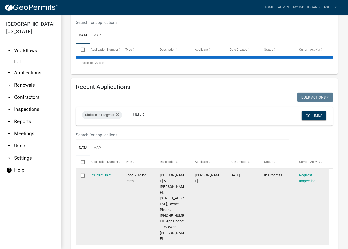
scroll to position [152, 0]
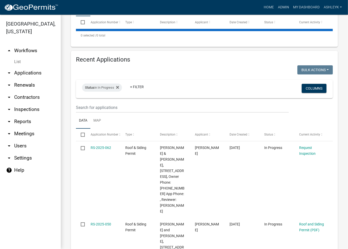
click at [82, 137] on datatable-header-cell "Select" at bounding box center [81, 135] width 10 height 12
click at [82, 134] on input "checkbox" at bounding box center [82, 134] width 3 height 3
checkbox input "true"
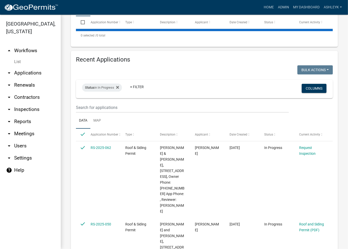
checkbox input "true"
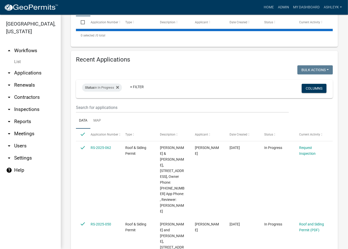
checkbox input "true"
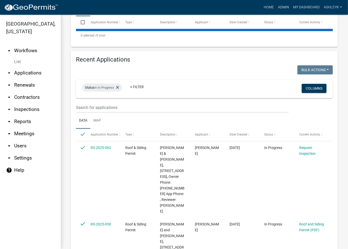
checkbox input "true"
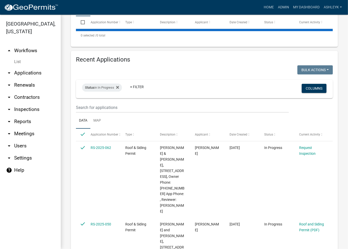
checkbox input "true"
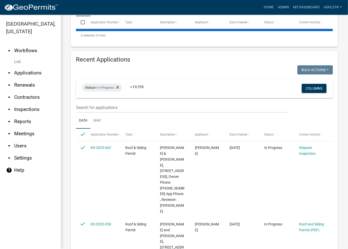
checkbox input "true"
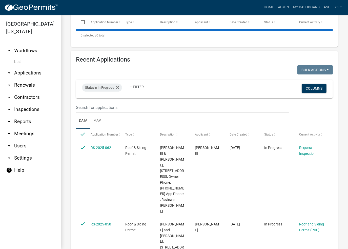
checkbox input "true"
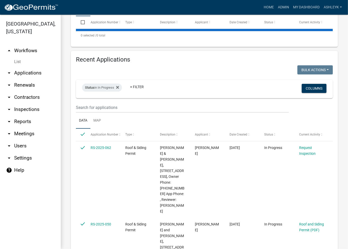
checkbox input "true"
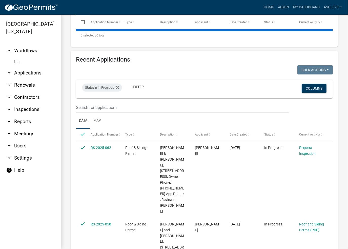
checkbox input "true"
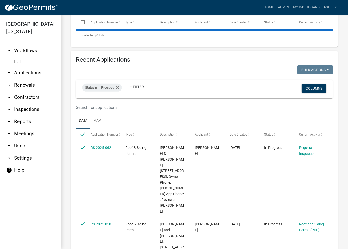
checkbox input "true"
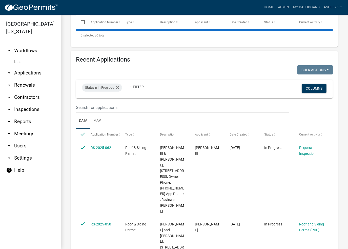
checkbox input "true"
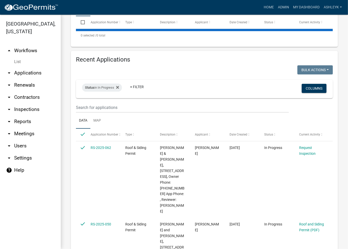
checkbox input "true"
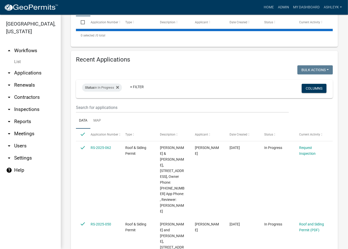
checkbox input "true"
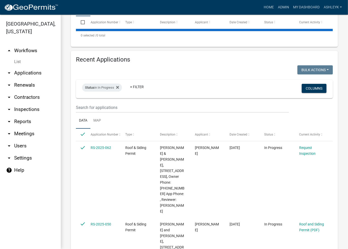
checkbox input "true"
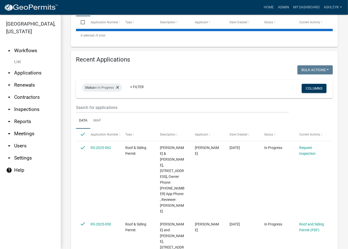
checkbox input "true"
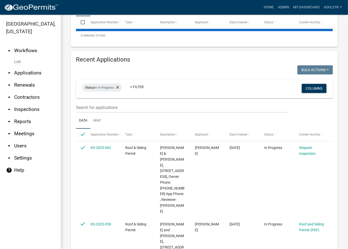
checkbox input "true"
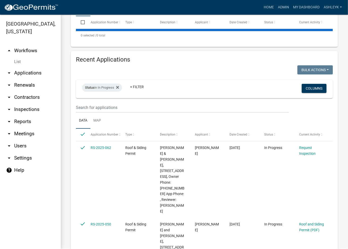
checkbox input "true"
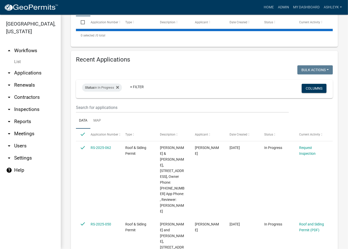
checkbox input "true"
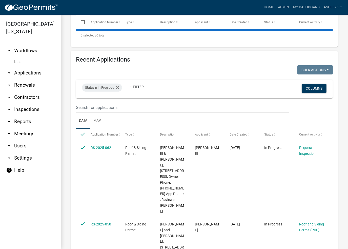
checkbox input "true"
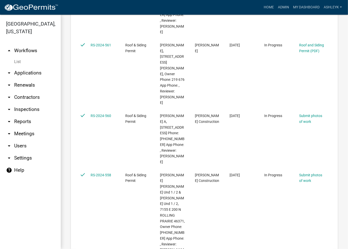
scroll to position [0, 0]
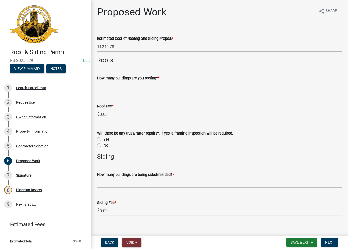
click at [125, 240] on button "Void" at bounding box center [131, 242] width 19 height 9
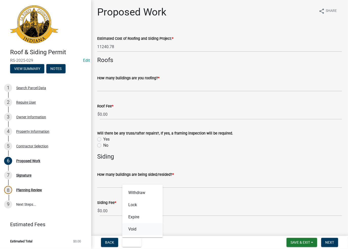
click at [127, 232] on button "Void" at bounding box center [142, 229] width 40 height 12
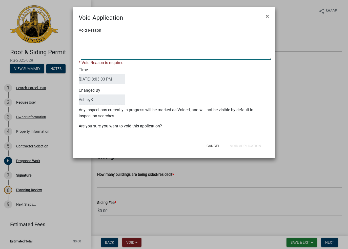
click at [110, 46] on textarea "Void Reason" at bounding box center [176, 46] width 190 height 25
type textarea "void"
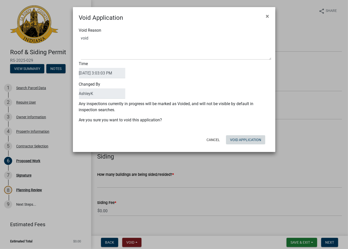
drag, startPoint x: 248, startPoint y: 144, endPoint x: 240, endPoint y: 121, distance: 24.6
click at [248, 144] on div "Cancel Void Application" at bounding box center [207, 139] width 125 height 13
click at [237, 138] on button "Void Application" at bounding box center [245, 139] width 39 height 9
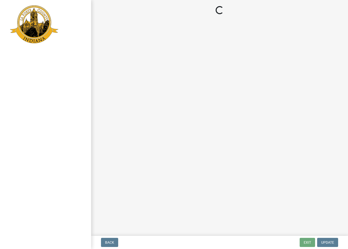
select select "2: 1"
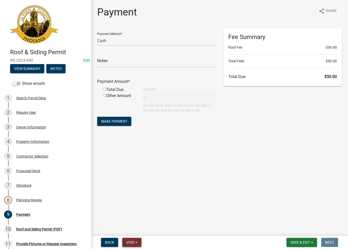
click at [130, 246] on button "Void" at bounding box center [131, 242] width 19 height 9
click at [135, 231] on button "Void" at bounding box center [142, 229] width 40 height 12
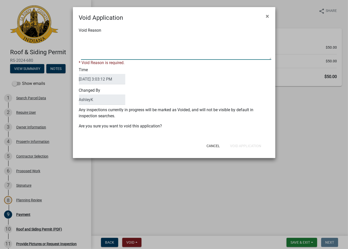
click at [100, 51] on textarea "Void Reason" at bounding box center [176, 46] width 190 height 25
type textarea "void"
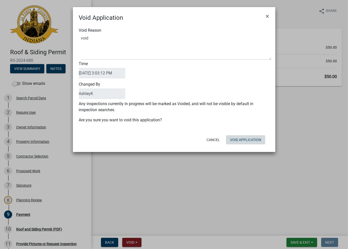
drag, startPoint x: 243, startPoint y: 150, endPoint x: 243, endPoint y: 145, distance: 4.9
click at [243, 149] on div "Void Application × Void Reason Time [DATE] 3:03:12 PM Changed By [PERSON_NAME] …" at bounding box center [174, 79] width 202 height 145
drag, startPoint x: 241, startPoint y: 138, endPoint x: 235, endPoint y: 126, distance: 13.7
click at [241, 138] on button "Void Application" at bounding box center [245, 139] width 39 height 9
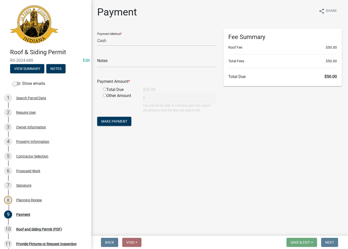
click at [154, 156] on main "Payment share Share Payment Method * Credit Card POS Check Cash Notes Payment A…" at bounding box center [219, 116] width 257 height 233
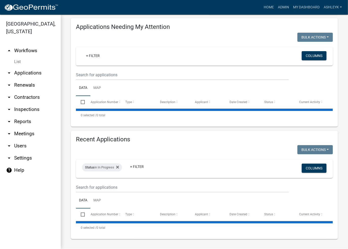
select select "3: 100"
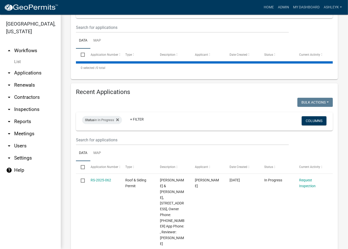
scroll to position [123, 0]
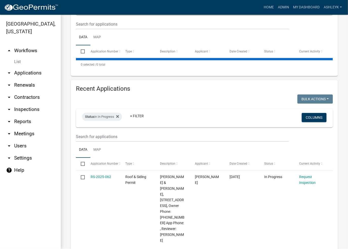
click at [84, 163] on input "checkbox" at bounding box center [82, 163] width 3 height 3
checkbox input "true"
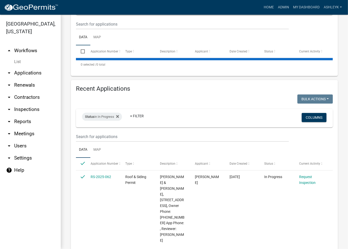
checkbox input "true"
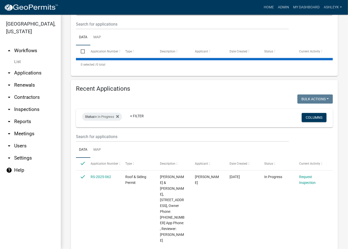
checkbox input "true"
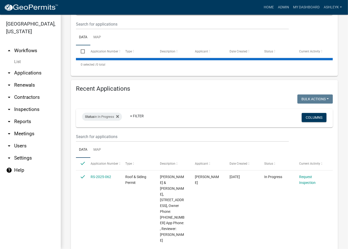
checkbox input "true"
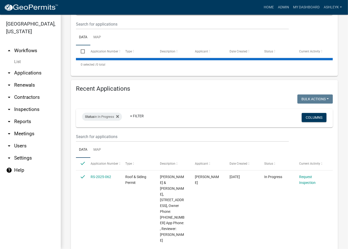
checkbox input "true"
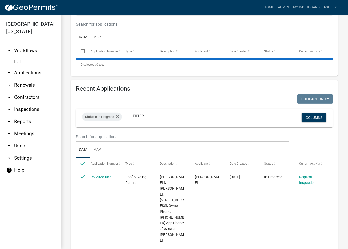
checkbox input "true"
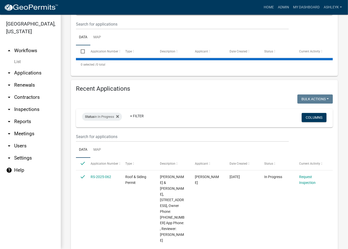
checkbox input "true"
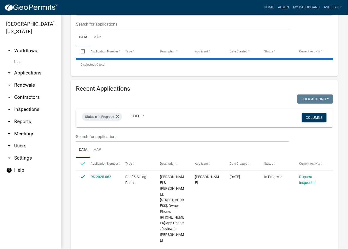
checkbox input "true"
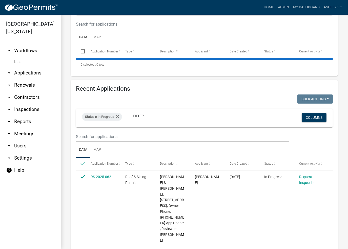
checkbox input "true"
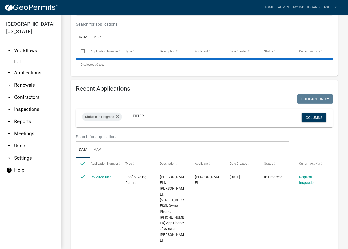
checkbox input "true"
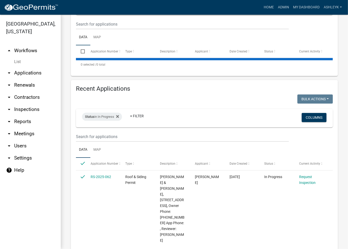
checkbox input "true"
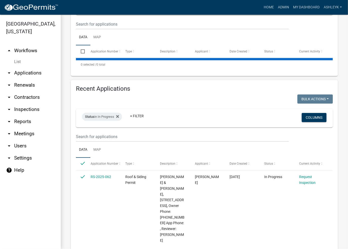
checkbox input "true"
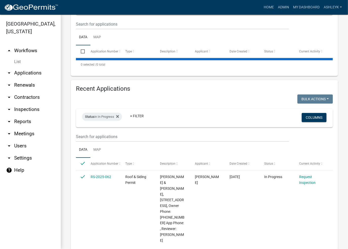
checkbox input "true"
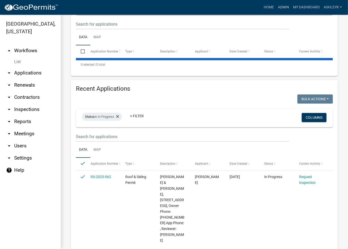
checkbox input "true"
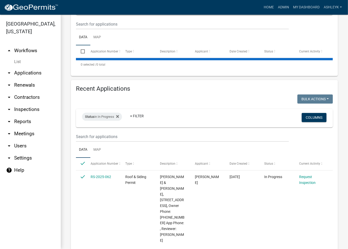
checkbox input "true"
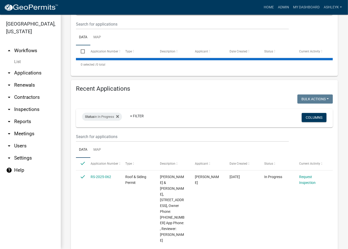
checkbox input "true"
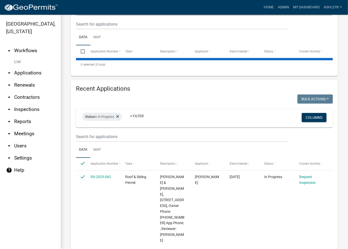
checkbox input "true"
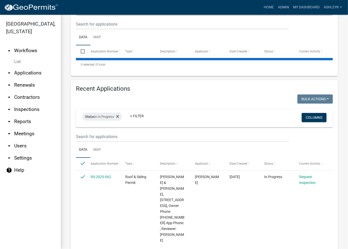
checkbox input "true"
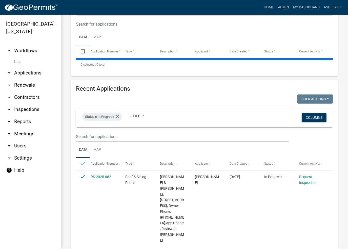
checkbox input "true"
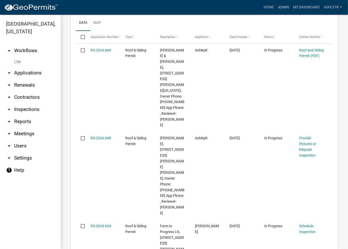
scroll to position [0, 0]
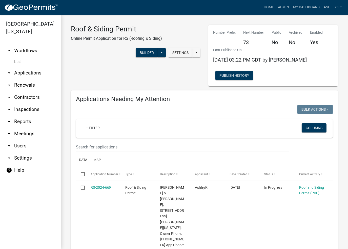
click at [320, 105] on div "Bulk Actions Void Expire Lock Withdraw" at bounding box center [314, 110] width 35 height 10
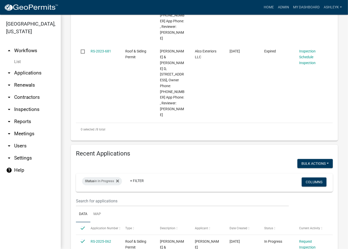
scroll to position [734, 0]
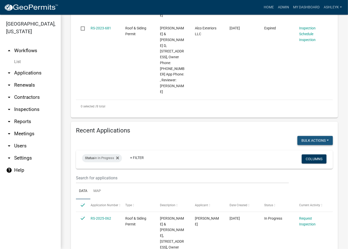
click at [319, 136] on button "Bulk Actions" at bounding box center [314, 140] width 35 height 9
click at [302, 160] on button "Expire" at bounding box center [312, 166] width 40 height 12
checkbox input "false"
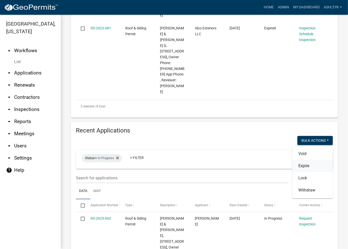
checkbox input "false"
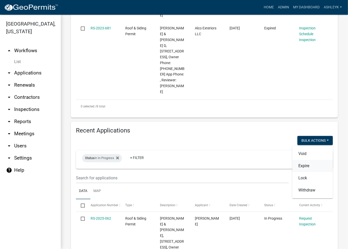
checkbox input "false"
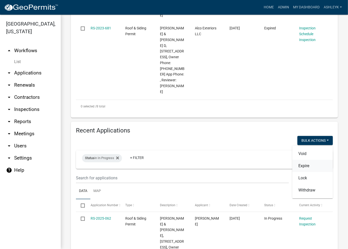
checkbox input "false"
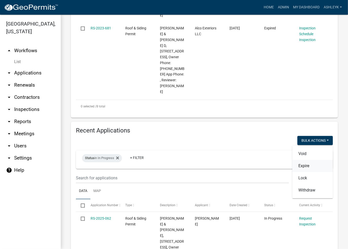
checkbox input "false"
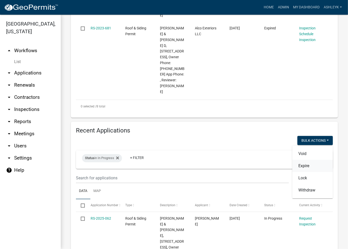
checkbox input "false"
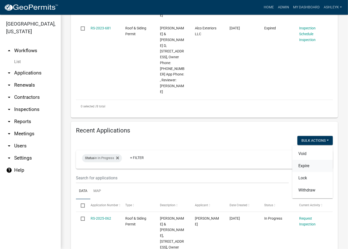
checkbox input "false"
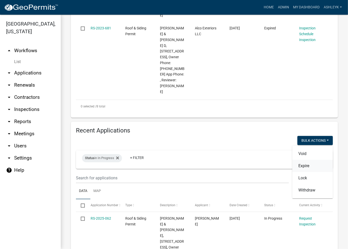
checkbox input "false"
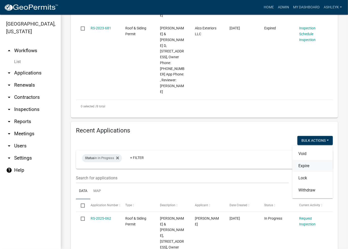
checkbox input "false"
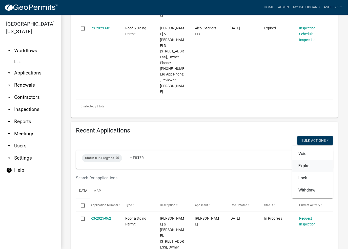
checkbox input "false"
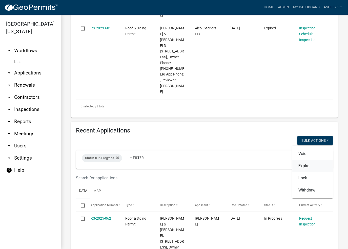
checkbox input "false"
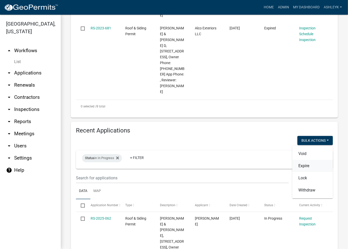
checkbox input "false"
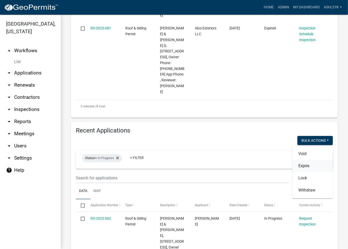
checkbox input "false"
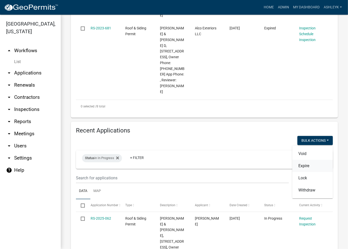
checkbox input "false"
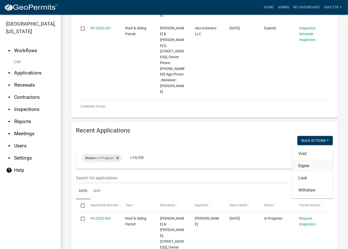
checkbox input "false"
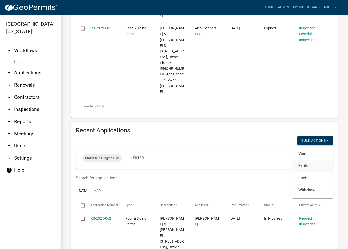
checkbox input "false"
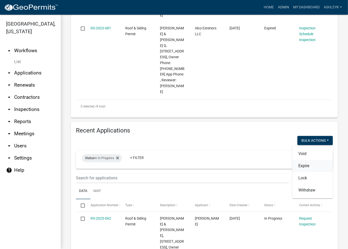
checkbox input "false"
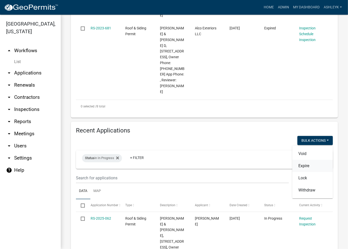
checkbox input "false"
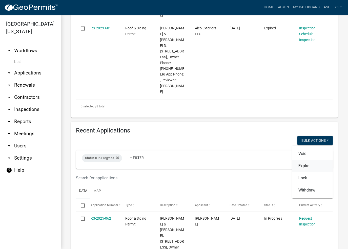
checkbox input "false"
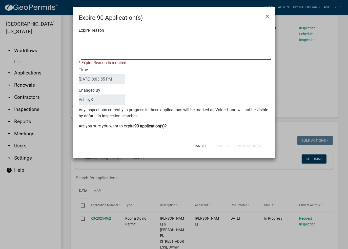
click at [99, 38] on textarea "Expire Reason" at bounding box center [176, 46] width 190 height 25
paste textarea "No Inspections ever requested. Expired. Close out - AK"
type textarea "No Inspections ever requested. Expired. Close out - AK"
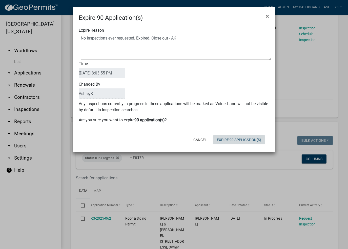
click at [252, 143] on button "Expire 90 Application(s)" at bounding box center [239, 139] width 52 height 9
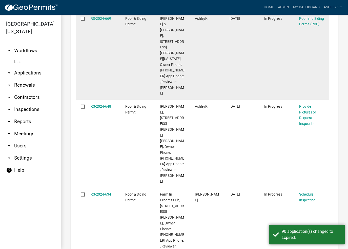
scroll to position [129, 0]
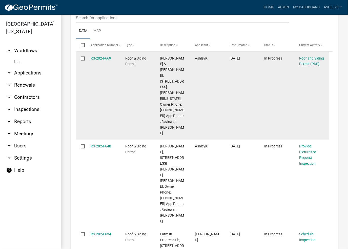
drag, startPoint x: 101, startPoint y: 55, endPoint x: 91, endPoint y: 81, distance: 28.2
click at [91, 81] on datatable-body-cell "RS-2024-669" at bounding box center [103, 96] width 35 height 88
click at [84, 57] on input "checkbox" at bounding box center [82, 57] width 3 height 3
checkbox input "true"
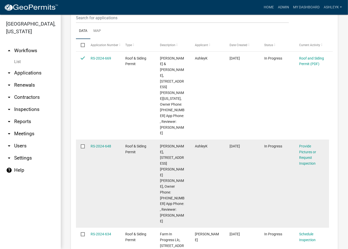
click at [82, 144] on input "checkbox" at bounding box center [82, 145] width 3 height 3
checkbox input "true"
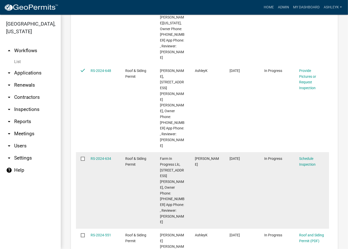
scroll to position [205, 0]
click at [81, 156] on input "checkbox" at bounding box center [82, 157] width 3 height 3
checkbox input "true"
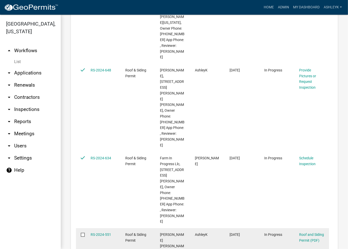
click at [82, 232] on input "checkbox" at bounding box center [82, 233] width 3 height 3
checkbox input "true"
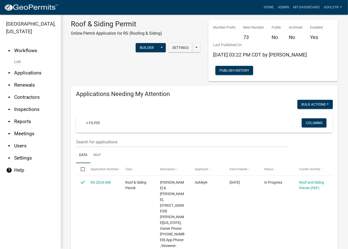
scroll to position [0, 0]
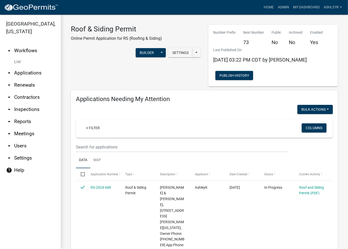
click at [330, 108] on div "Bulk Actions Void Expire Lock Withdraw" at bounding box center [270, 110] width 132 height 10
click at [326, 109] on button "Bulk Actions" at bounding box center [314, 109] width 35 height 9
click at [306, 134] on button "Expire" at bounding box center [312, 135] width 40 height 12
checkbox input "false"
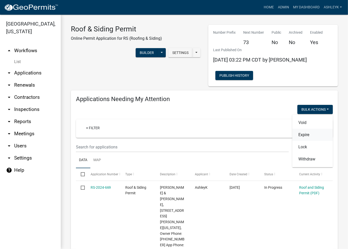
checkbox input "false"
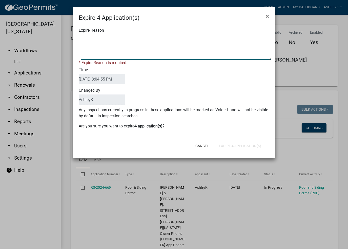
drag, startPoint x: 119, startPoint y: 34, endPoint x: 115, endPoint y: 38, distance: 5.4
click at [118, 35] on textarea "Expire Reason" at bounding box center [176, 46] width 190 height 25
paste textarea "No Inspections ever requested. Expired. Close out - AK"
type textarea "No Inspections ever requested. Expired. Close out - AK"
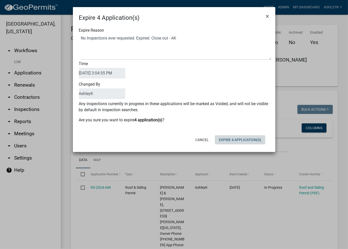
click at [244, 142] on button "Expire 4 Application(s)" at bounding box center [240, 139] width 50 height 9
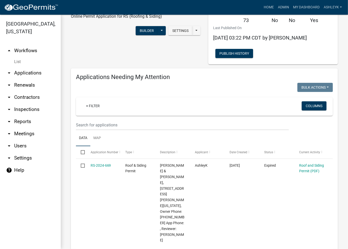
scroll to position [3, 0]
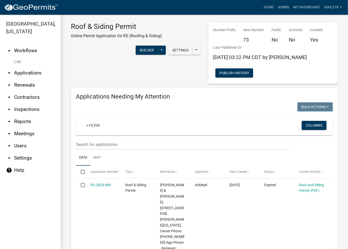
click at [21, 71] on link "arrow_drop_down Applications" at bounding box center [30, 73] width 61 height 12
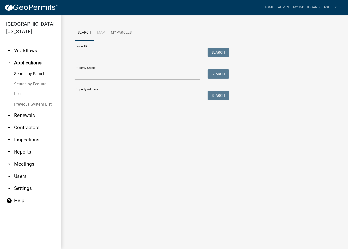
click at [18, 95] on link "List" at bounding box center [30, 94] width 61 height 10
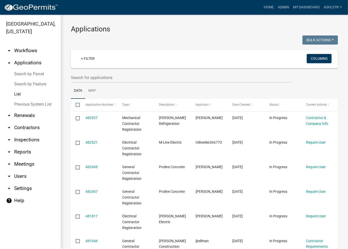
click at [22, 50] on link "arrow_drop_down Workflows" at bounding box center [30, 51] width 61 height 12
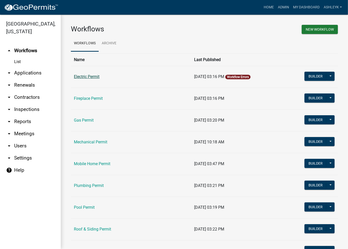
click at [78, 77] on link "Electric Permit" at bounding box center [87, 76] width 26 height 5
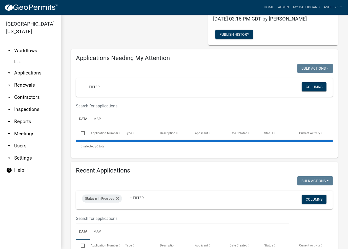
scroll to position [38, 0]
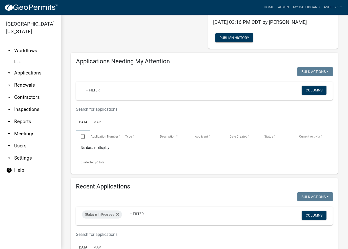
click at [23, 74] on link "arrow_drop_down Applications" at bounding box center [30, 73] width 61 height 12
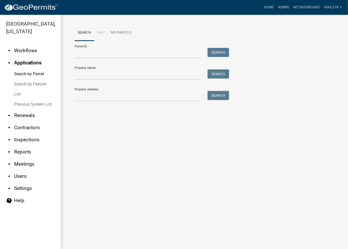
click at [29, 47] on link "arrow_drop_down Workflows" at bounding box center [30, 51] width 61 height 12
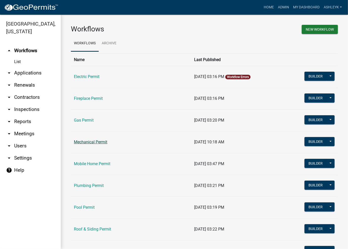
click at [88, 142] on link "Mechanical Permit" at bounding box center [90, 141] width 33 height 5
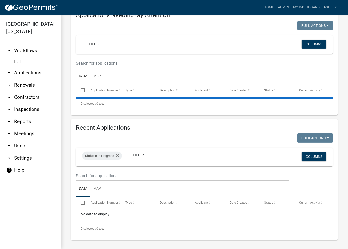
scroll to position [85, 0]
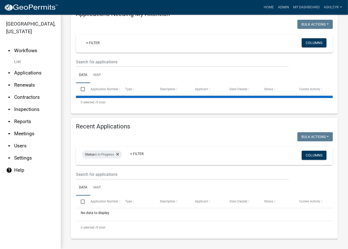
click at [23, 49] on link "arrow_drop_up Workflows" at bounding box center [30, 51] width 61 height 12
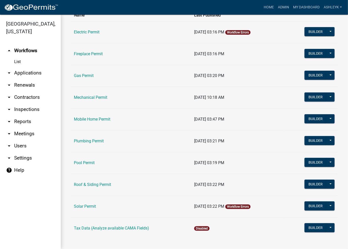
scroll to position [48, 0]
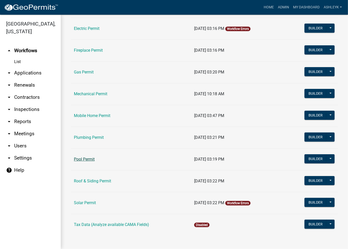
click at [86, 161] on link "Pool Permit" at bounding box center [84, 159] width 21 height 5
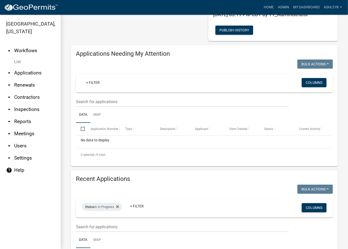
scroll to position [6, 0]
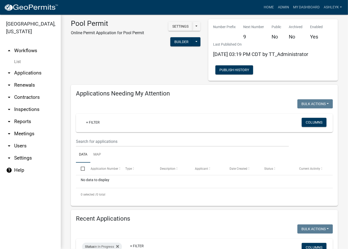
click at [25, 51] on link "arrow_drop_up Workflows" at bounding box center [30, 51] width 61 height 12
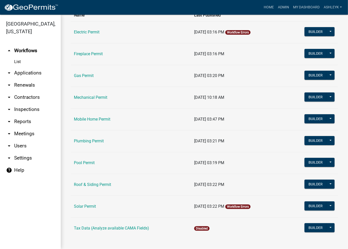
scroll to position [48, 0]
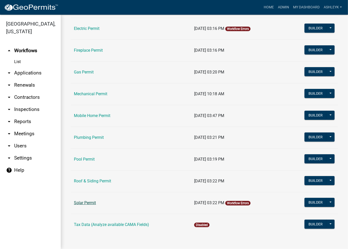
click at [84, 204] on link "Solar Permit" at bounding box center [85, 202] width 22 height 5
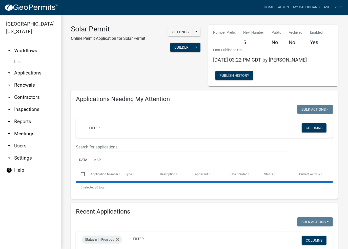
click at [29, 53] on link "arrow_drop_up Workflows" at bounding box center [30, 51] width 61 height 12
